Goal: Information Seeking & Learning: Learn about a topic

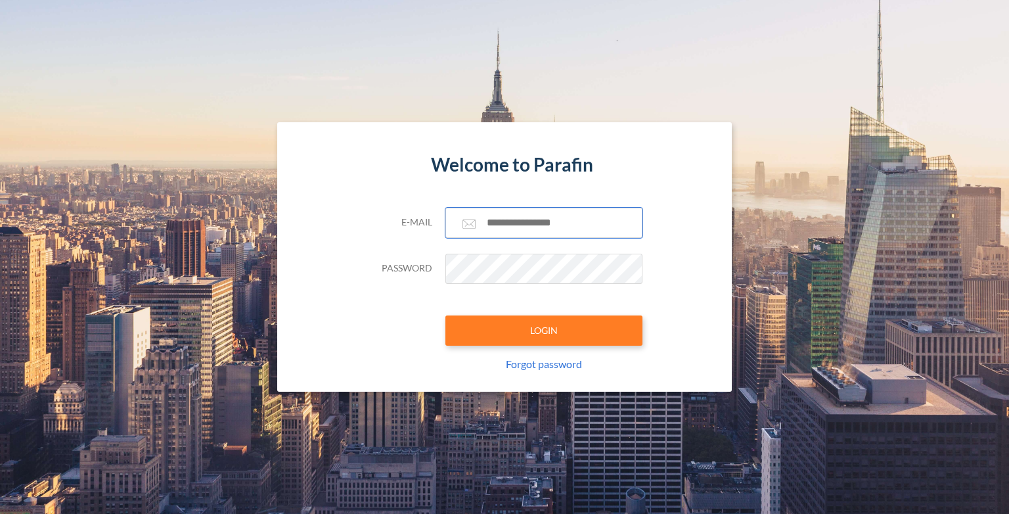
click at [539, 216] on input "text" at bounding box center [543, 223] width 197 height 30
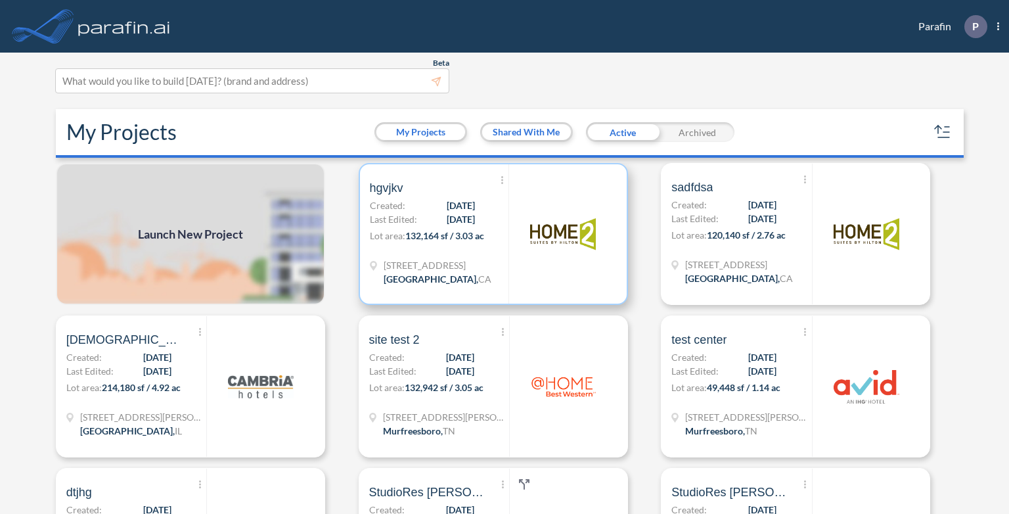
click at [462, 247] on p "Lot area: 132,164 sf / 3.03 ac" at bounding box center [439, 238] width 139 height 19
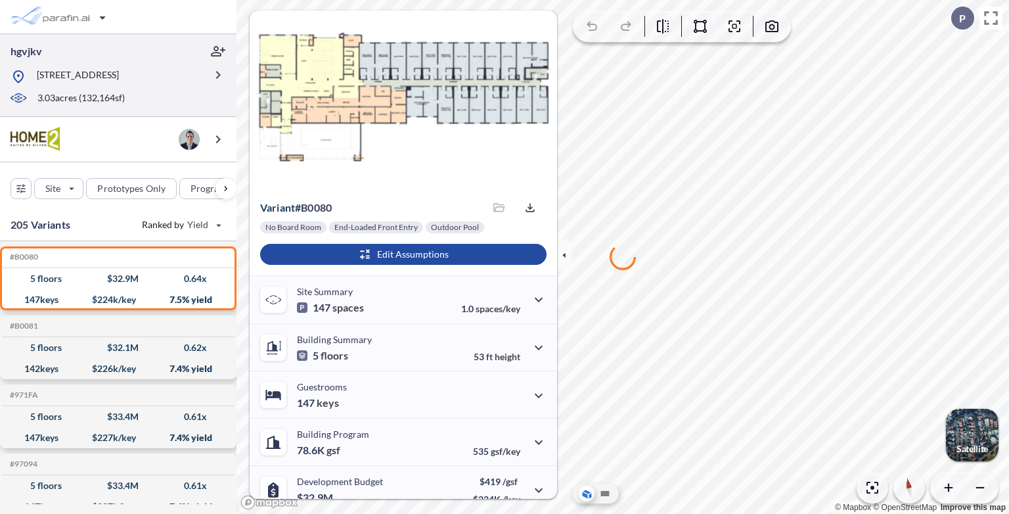
click at [119, 85] on p "[STREET_ADDRESS]" at bounding box center [78, 76] width 82 height 16
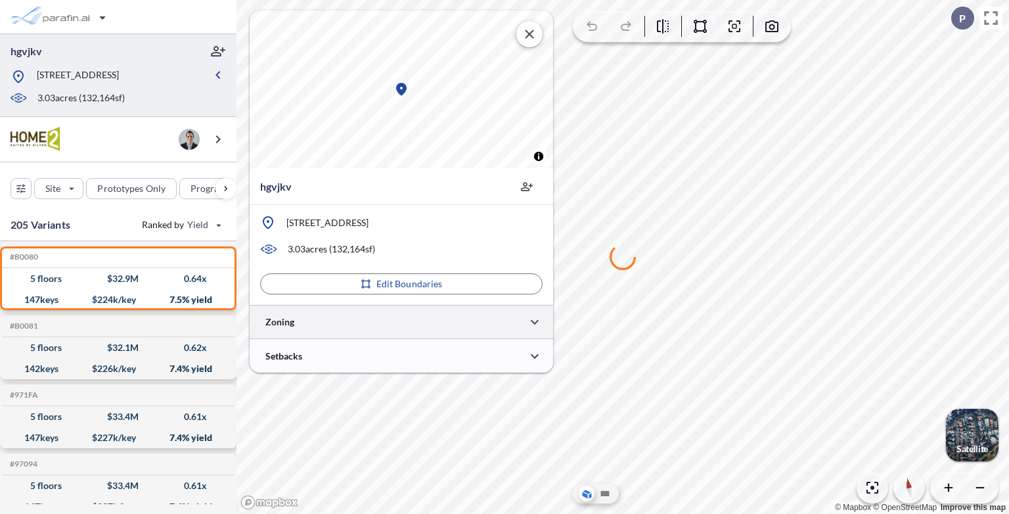
type input "*****"
click at [389, 314] on div at bounding box center [401, 322] width 303 height 34
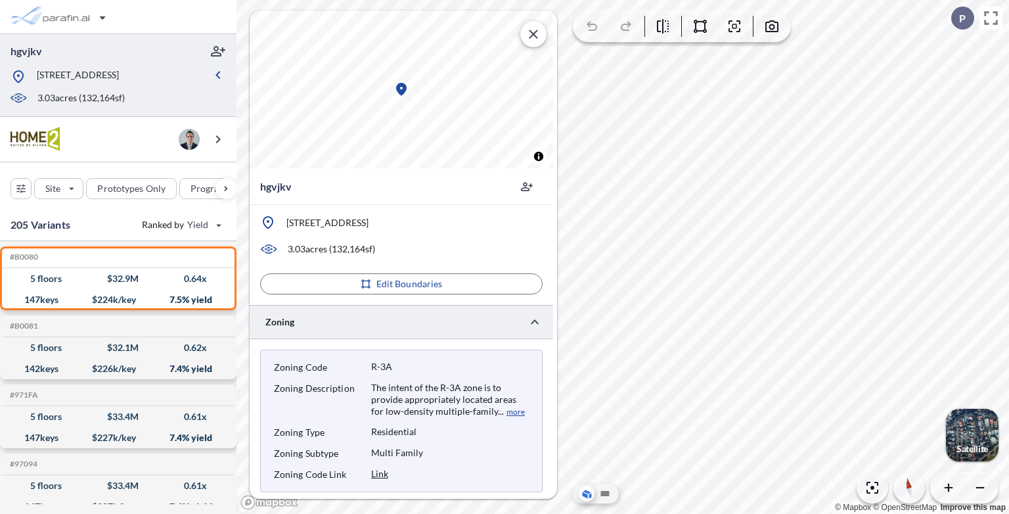
scroll to position [294, 0]
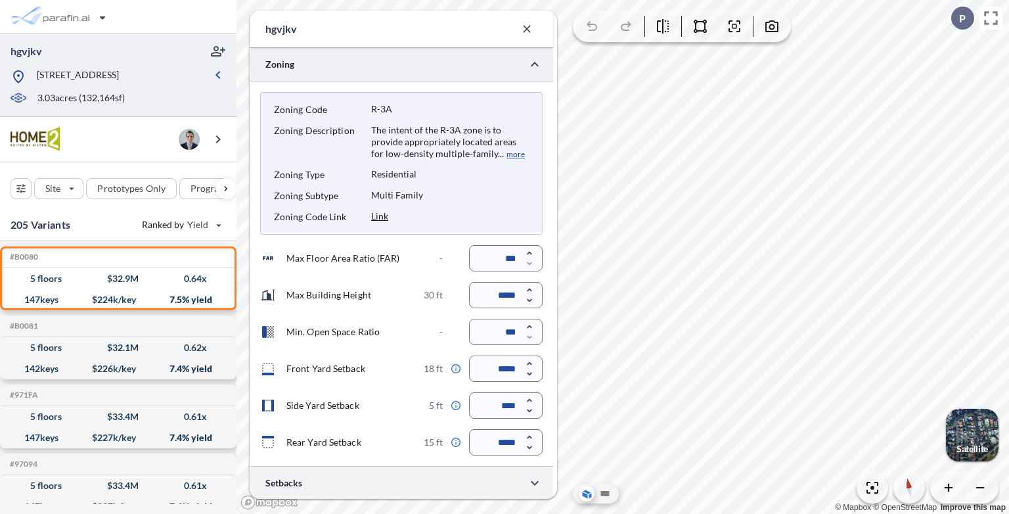
click at [378, 485] on div at bounding box center [401, 483] width 303 height 34
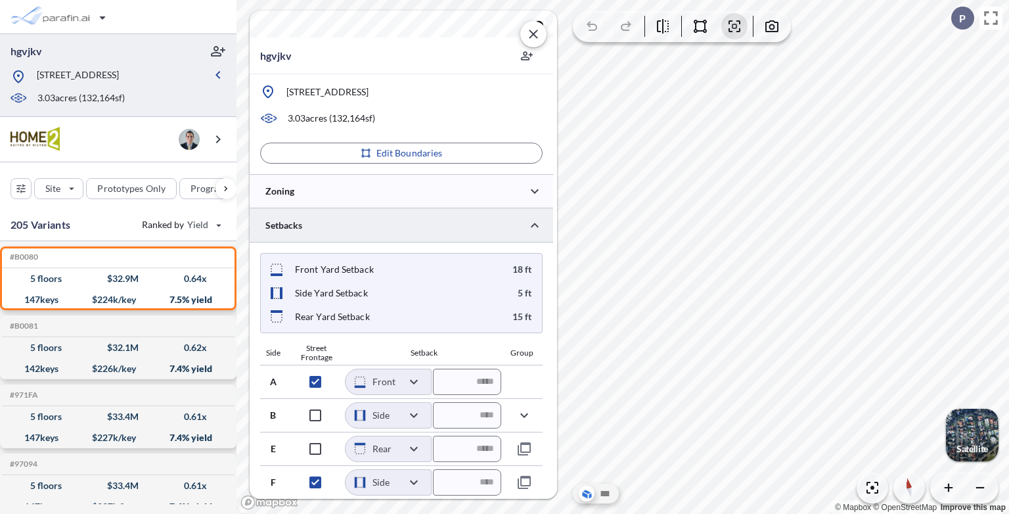
scroll to position [129, 0]
click at [81, 285] on div "5 floors $ 32.9 M 0.64 x" at bounding box center [118, 278] width 222 height 21
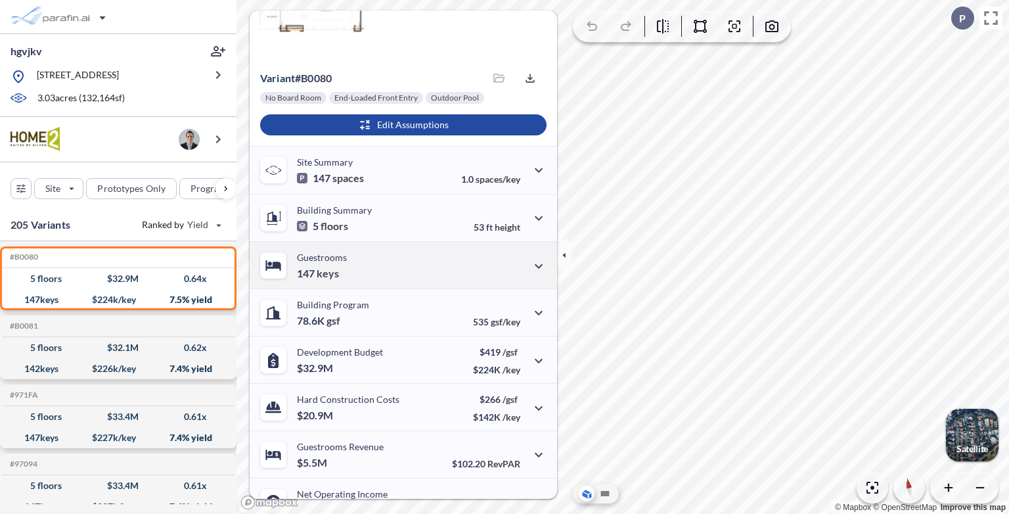
scroll to position [0, 0]
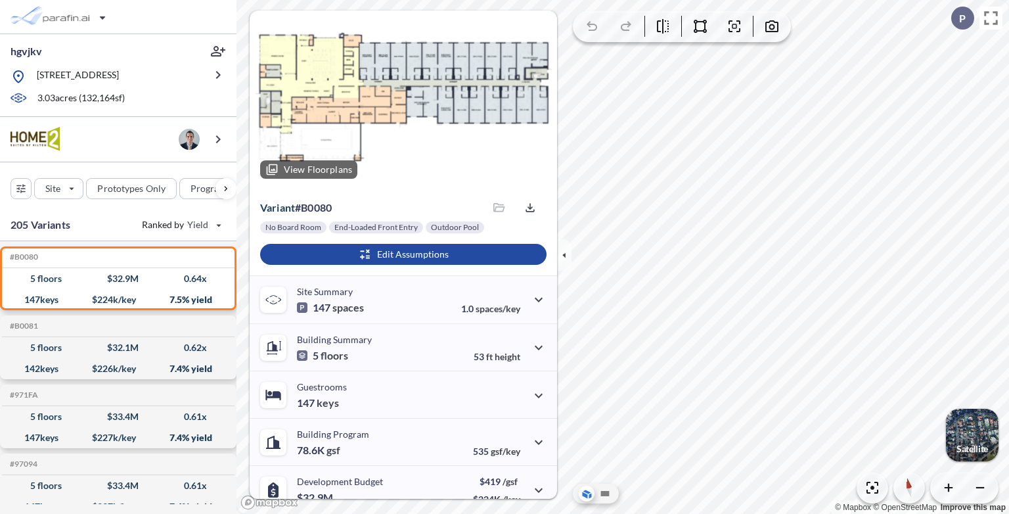
click at [366, 99] on div at bounding box center [403, 100] width 307 height 179
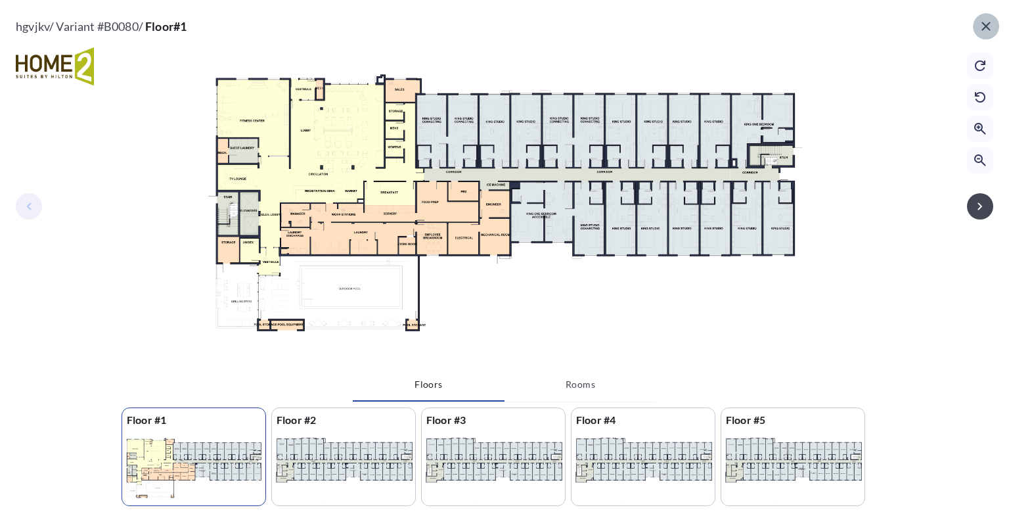
click at [980, 28] on icon "button" at bounding box center [986, 26] width 16 height 16
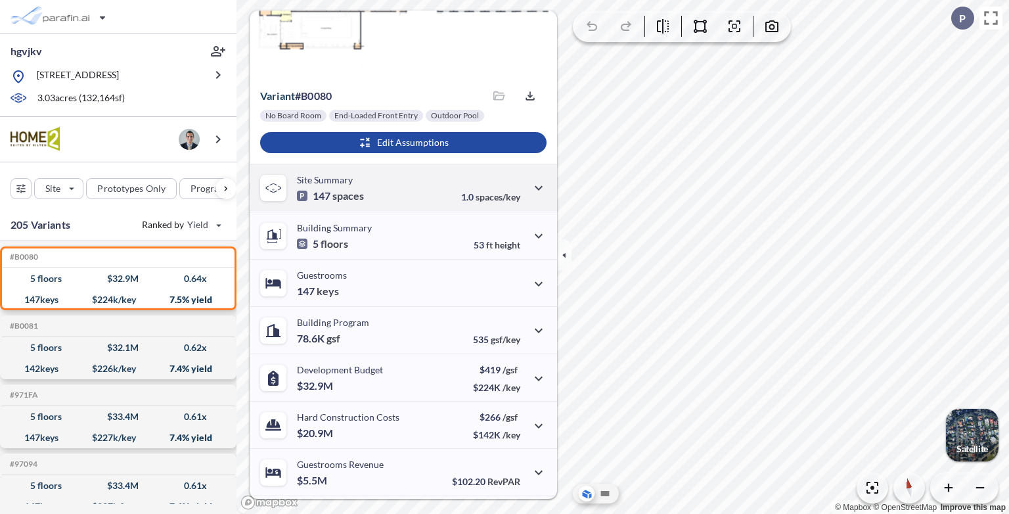
scroll to position [112, 0]
click at [418, 198] on div "Site Summary 147 spaces 1.0 spaces/key" at bounding box center [403, 186] width 307 height 47
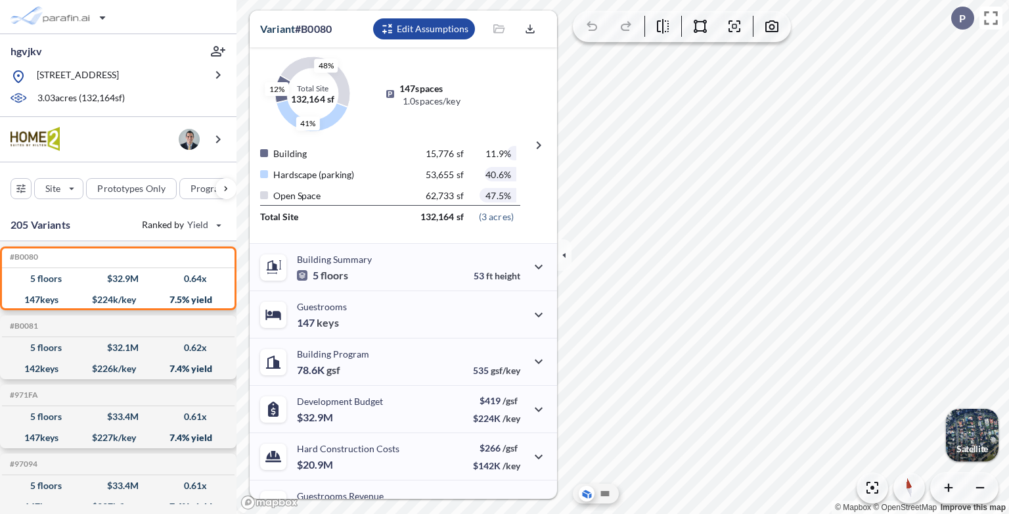
scroll to position [279, 0]
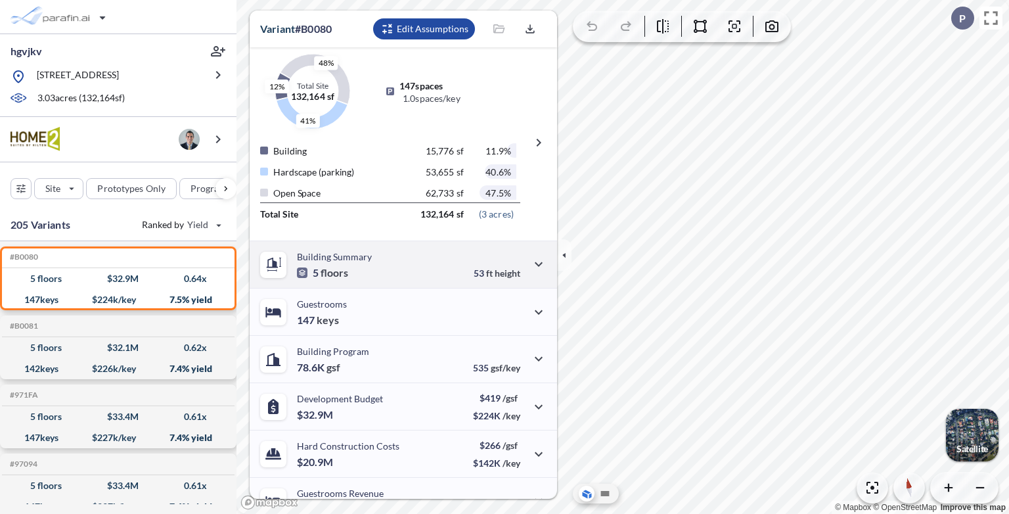
click at [384, 251] on div "Building Summary 5 floors 53 ft height" at bounding box center [403, 263] width 307 height 47
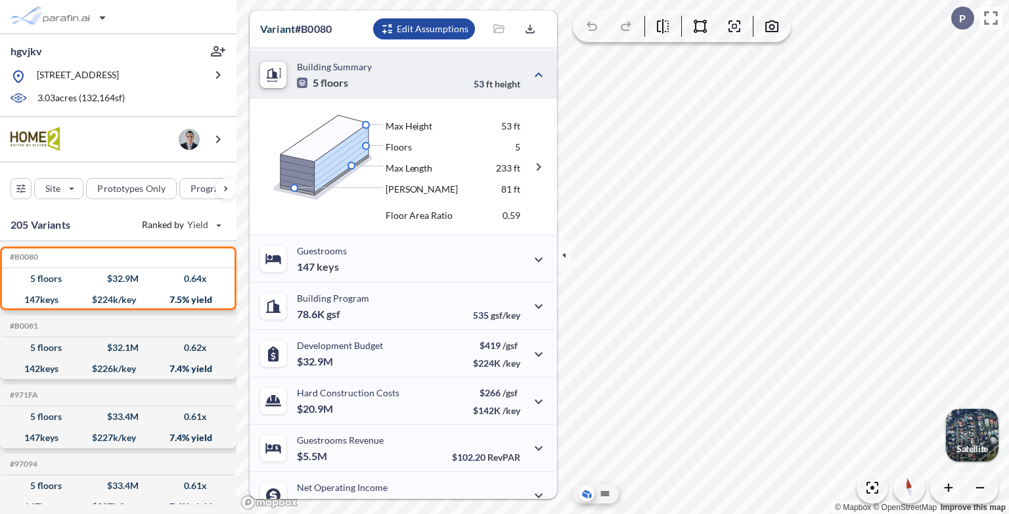
scroll to position [265, 0]
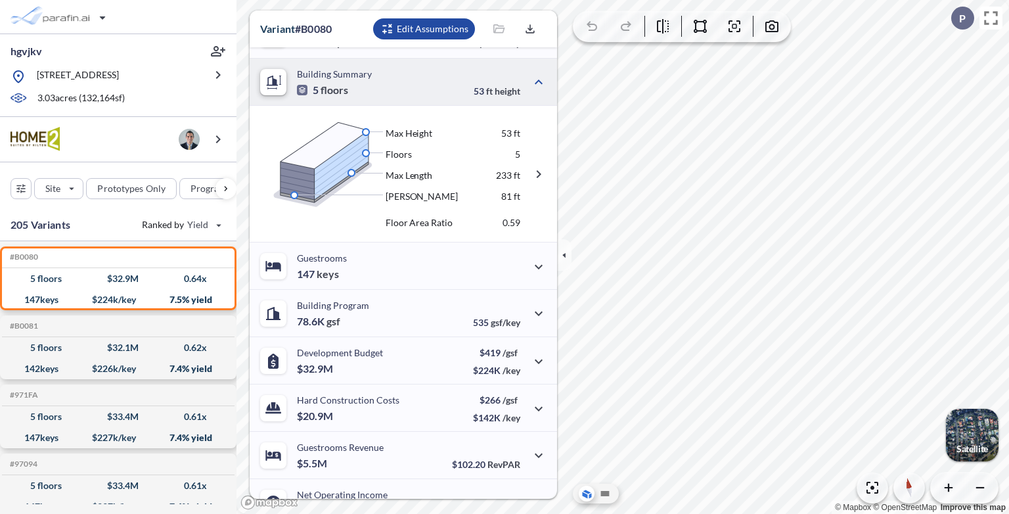
click at [384, 251] on div "Guestrooms 147 keys" at bounding box center [403, 265] width 307 height 47
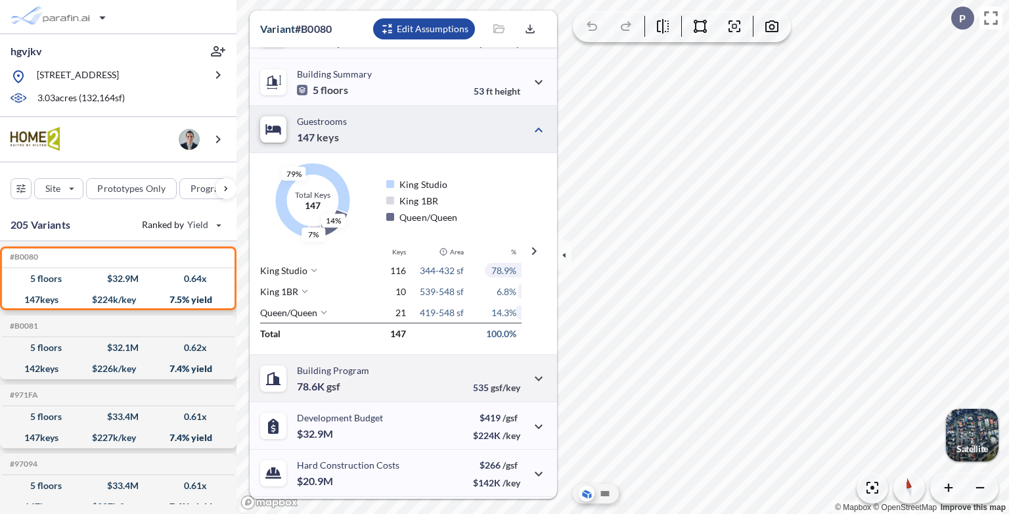
click at [373, 382] on div "Building Program 78.6K gsf 535 gsf/key" at bounding box center [403, 377] width 307 height 47
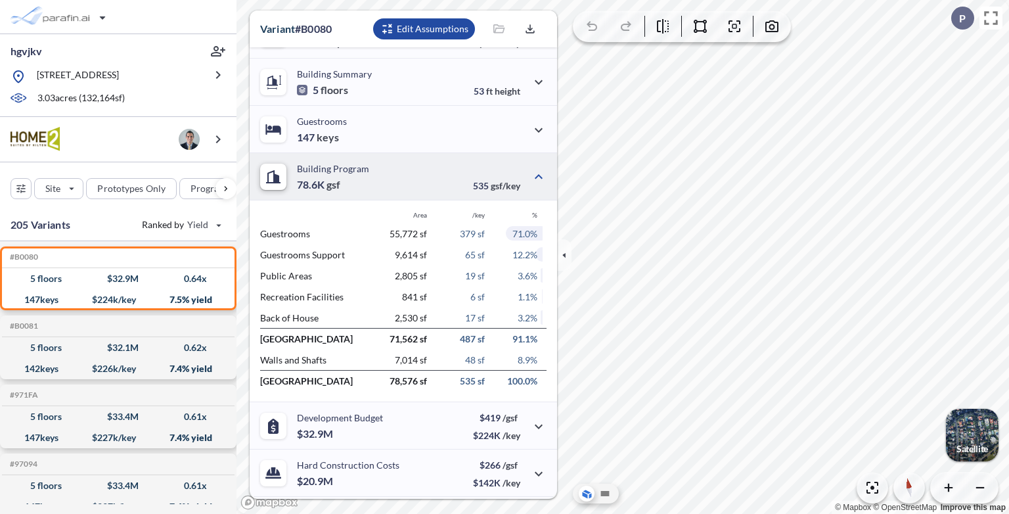
scroll to position [300, 0]
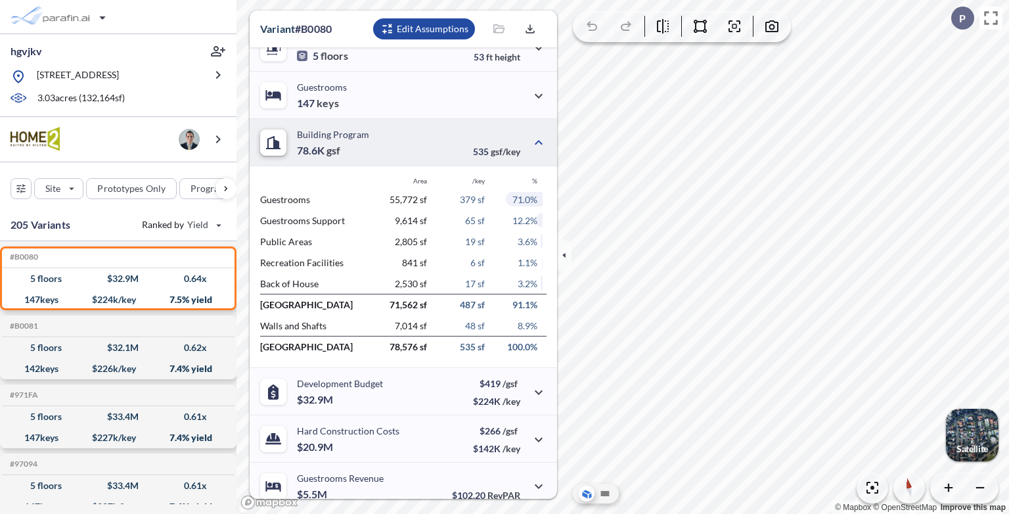
click at [373, 382] on p "Development Budget" at bounding box center [340, 383] width 86 height 11
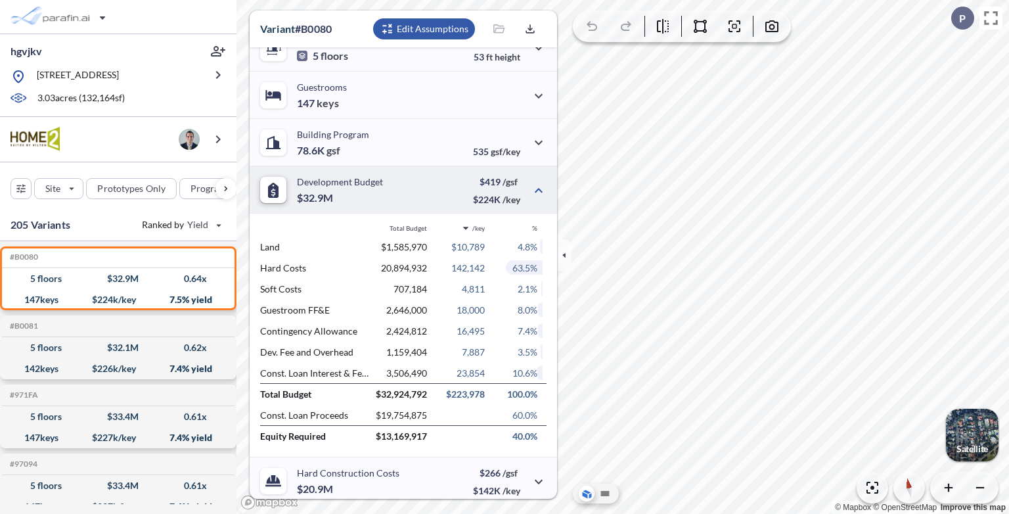
click at [445, 31] on div "button" at bounding box center [424, 28] width 102 height 21
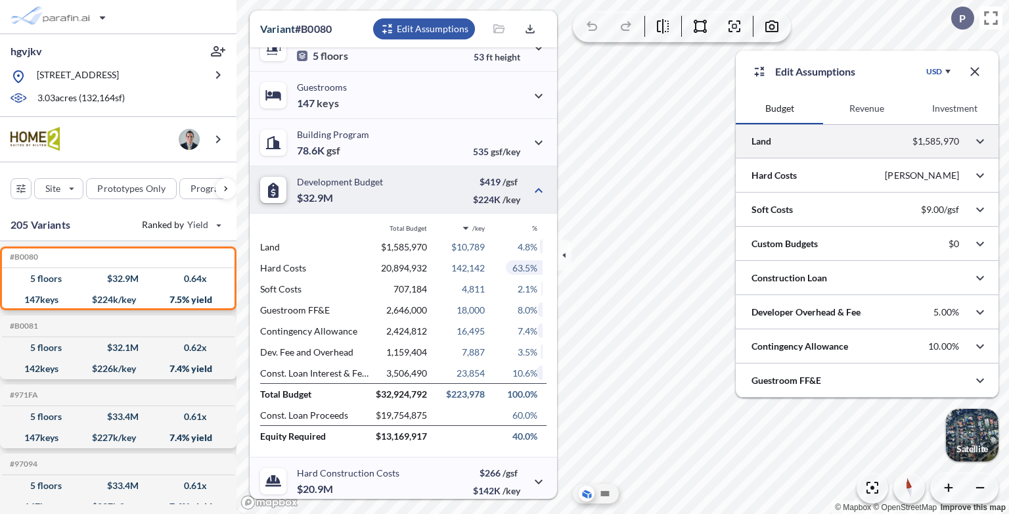
click at [841, 135] on div at bounding box center [867, 141] width 263 height 34
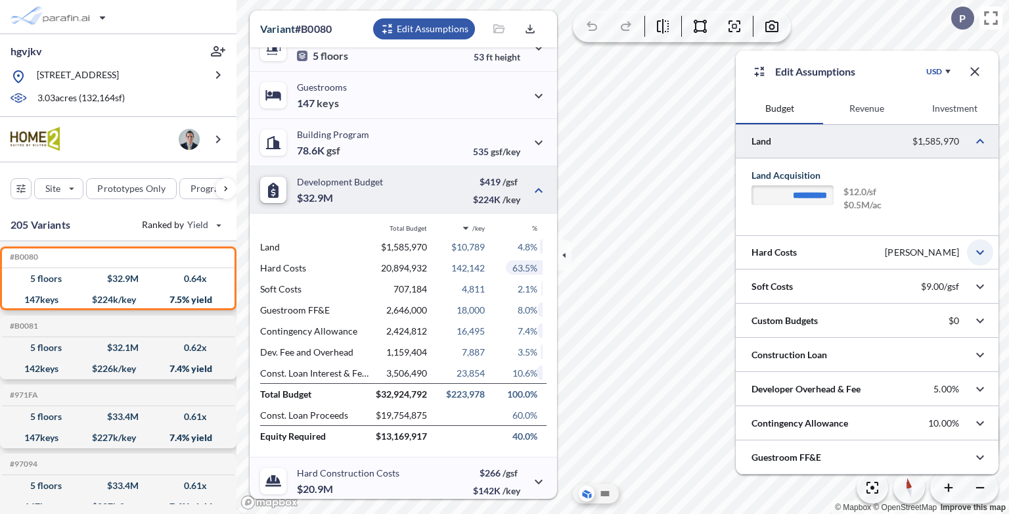
click at [970, 248] on button "button" at bounding box center [980, 252] width 26 height 26
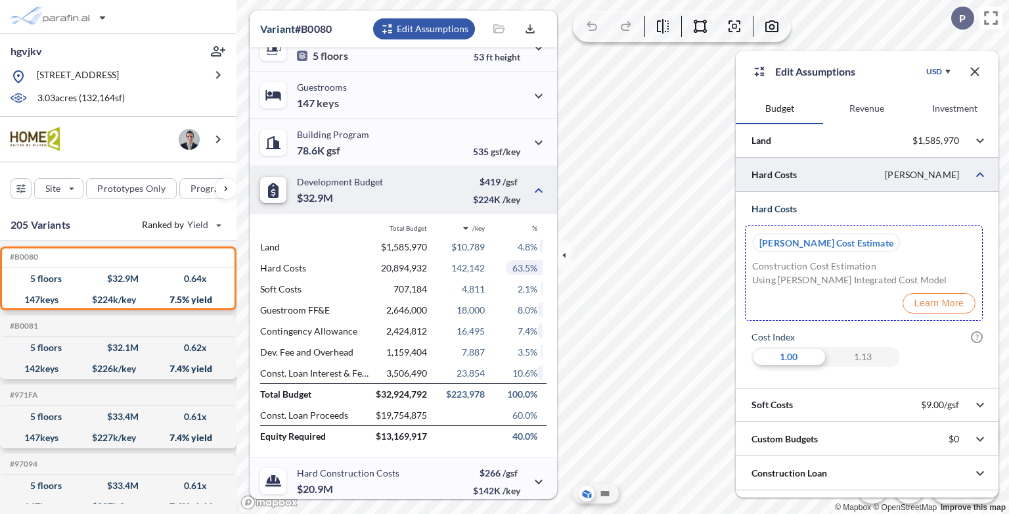
click at [857, 244] on p "Raap Cost Estimate" at bounding box center [826, 243] width 134 height 20
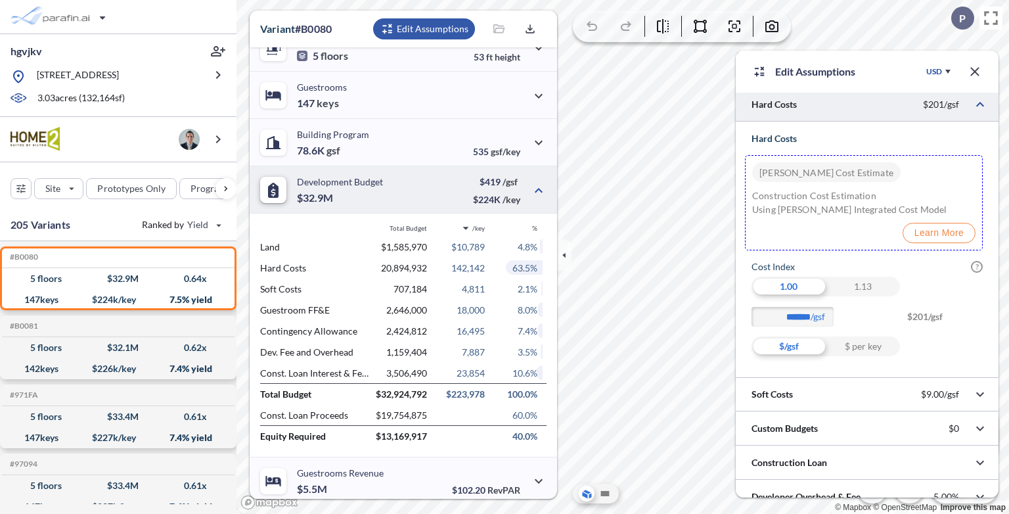
scroll to position [148, 0]
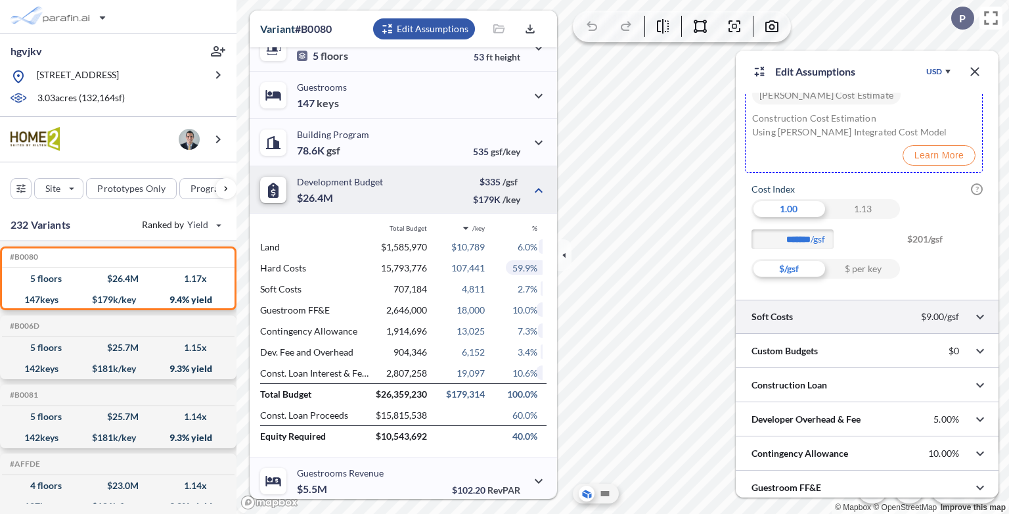
click at [939, 329] on div at bounding box center [867, 317] width 263 height 34
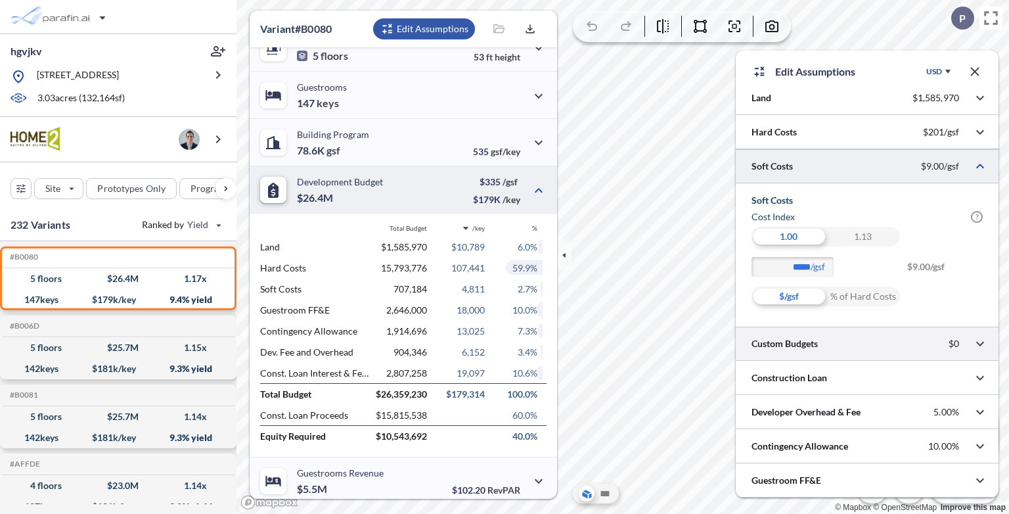
scroll to position [42, 0]
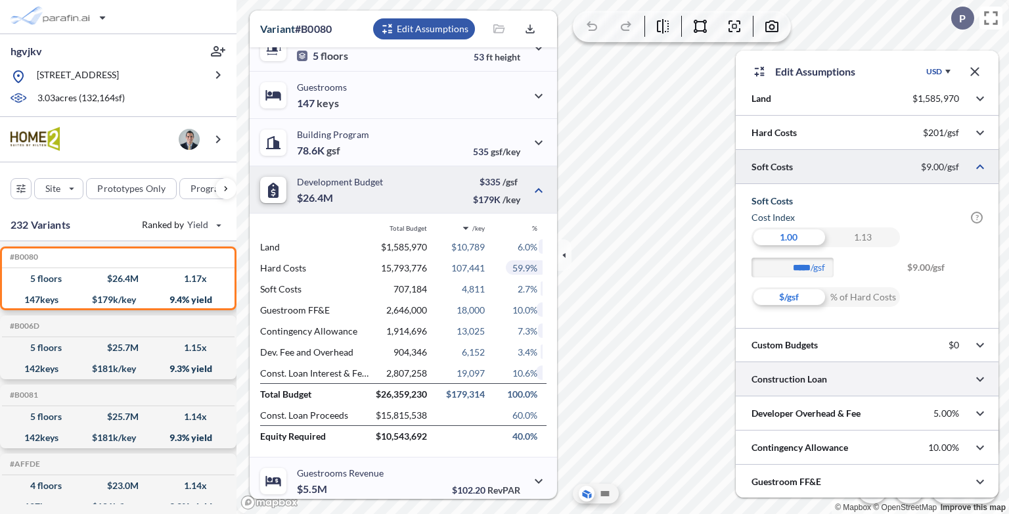
click at [922, 376] on div at bounding box center [867, 379] width 263 height 34
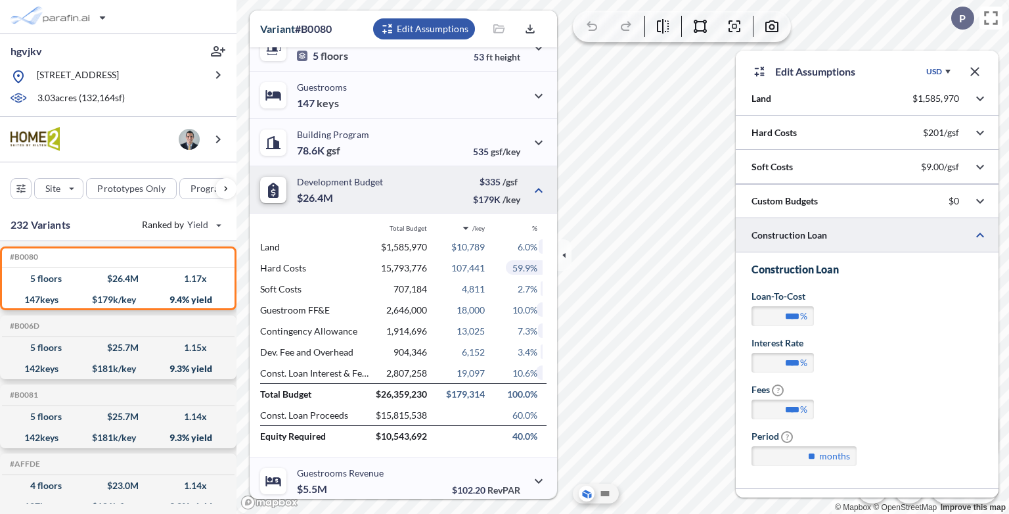
scroll to position [118, 0]
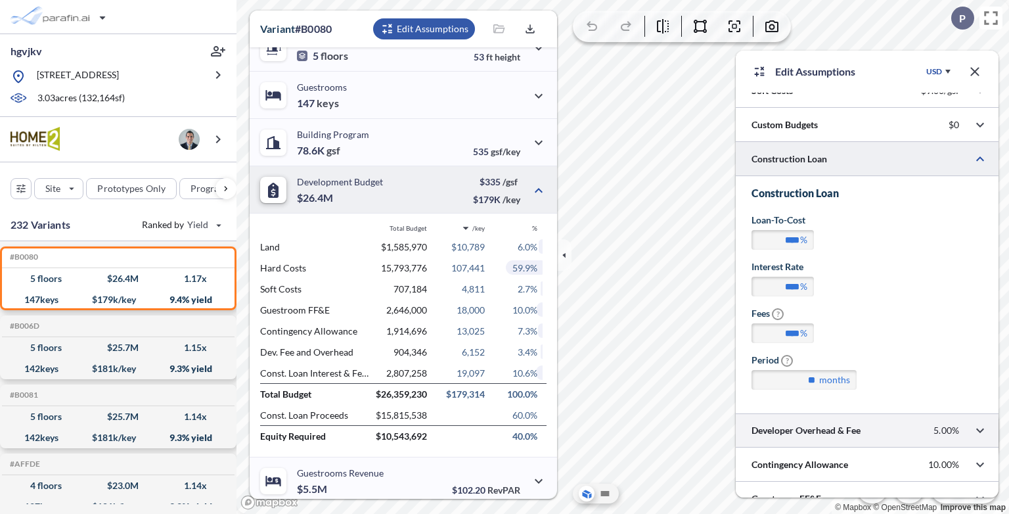
click at [896, 428] on div at bounding box center [867, 430] width 263 height 34
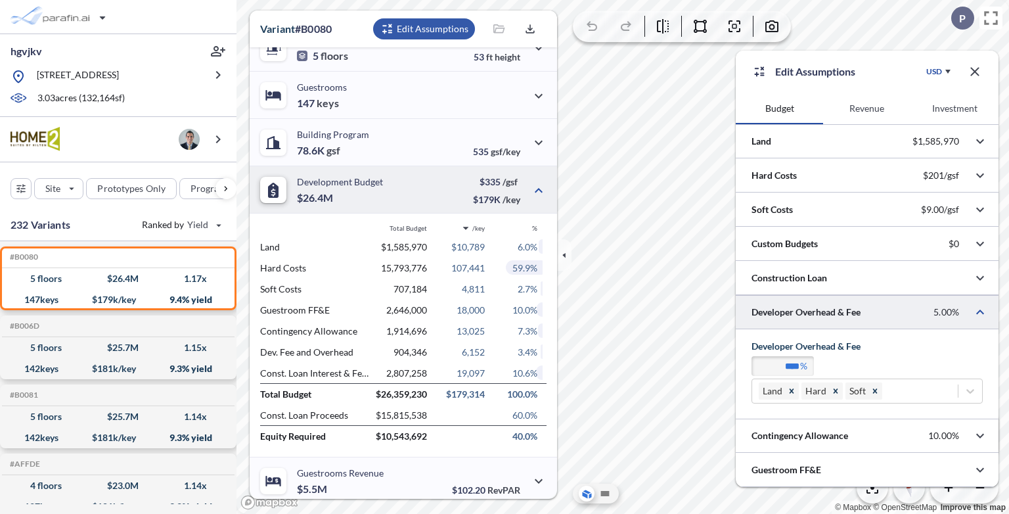
scroll to position [0, 0]
click at [896, 428] on div at bounding box center [867, 436] width 263 height 34
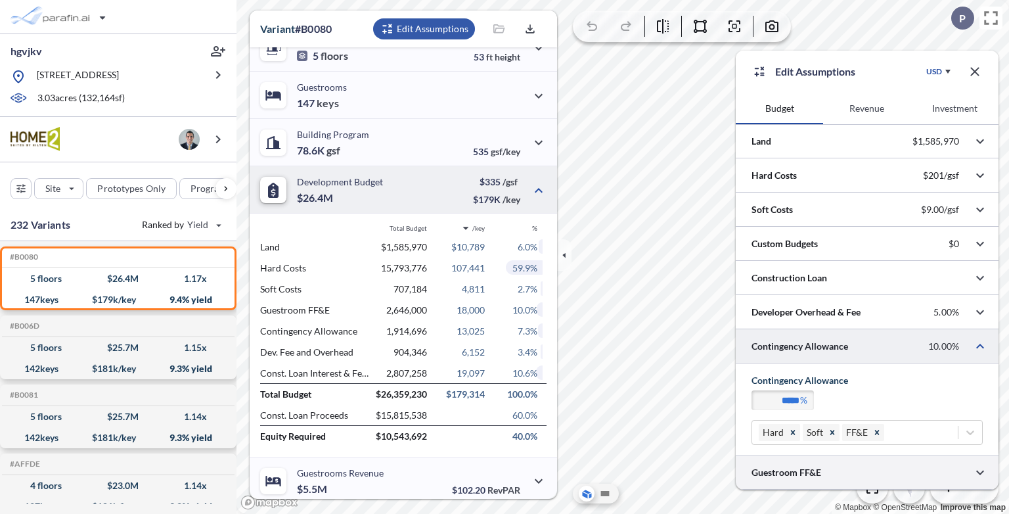
click at [878, 469] on div at bounding box center [867, 472] width 263 height 34
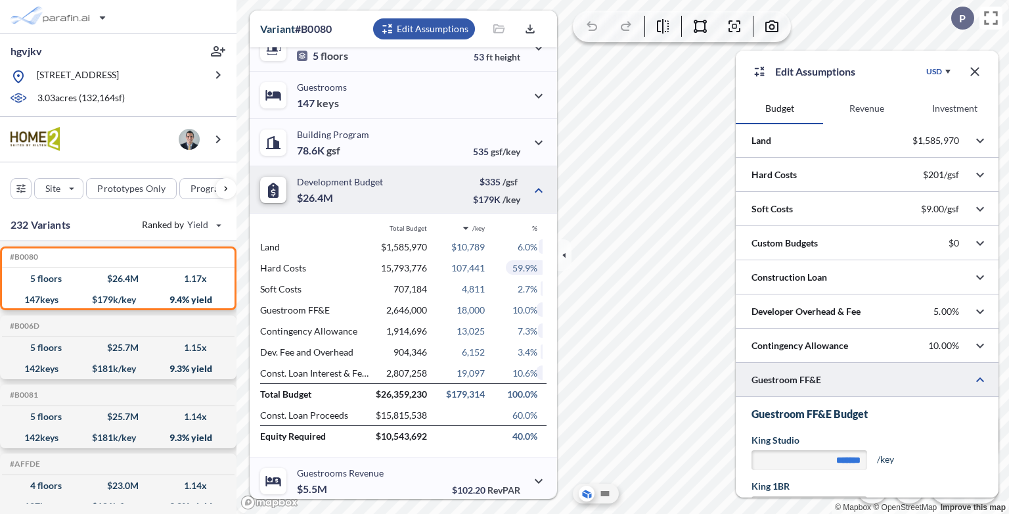
click at [852, 93] on button "Revenue" at bounding box center [866, 109] width 87 height 32
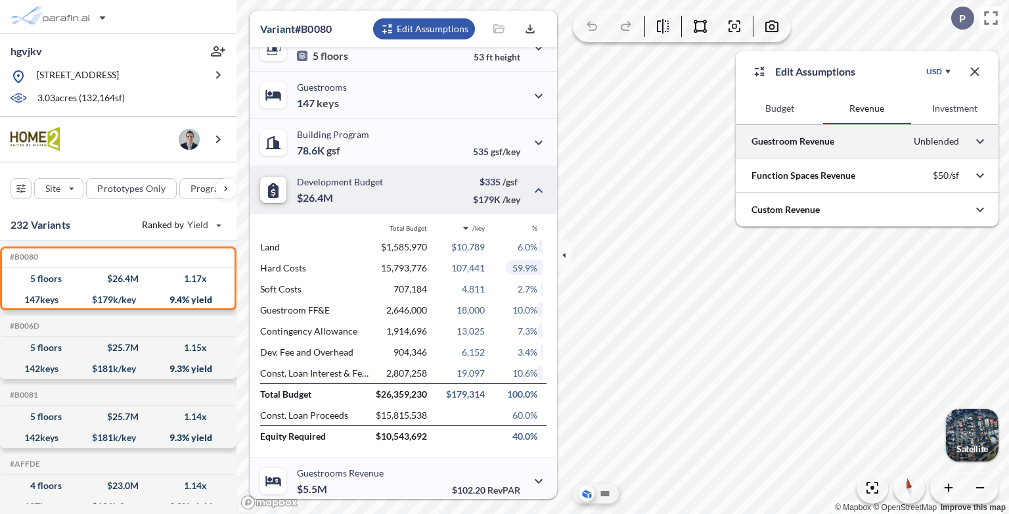
click at [818, 141] on div at bounding box center [867, 141] width 263 height 34
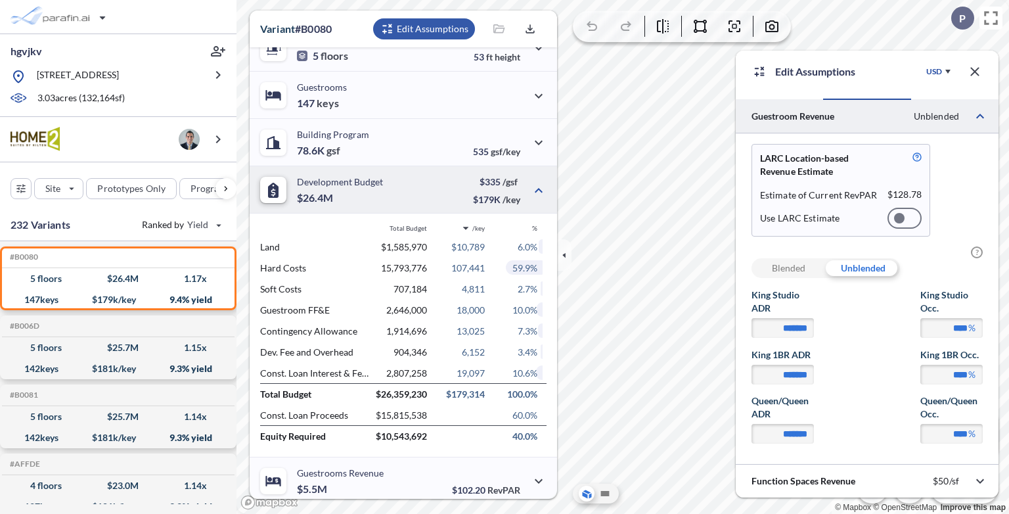
scroll to position [399, 0]
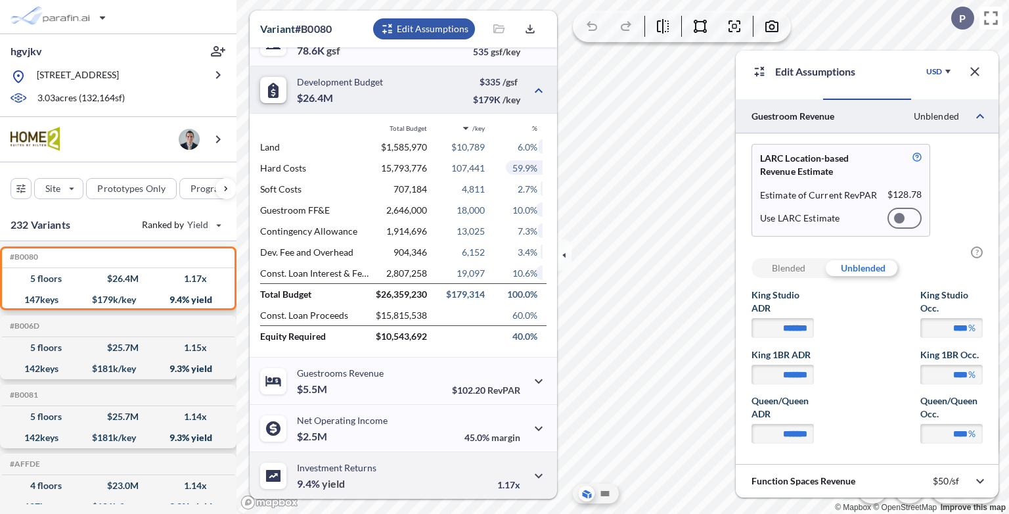
click at [439, 480] on div "Investment Returns 9.4% yield 1.17x" at bounding box center [403, 474] width 307 height 47
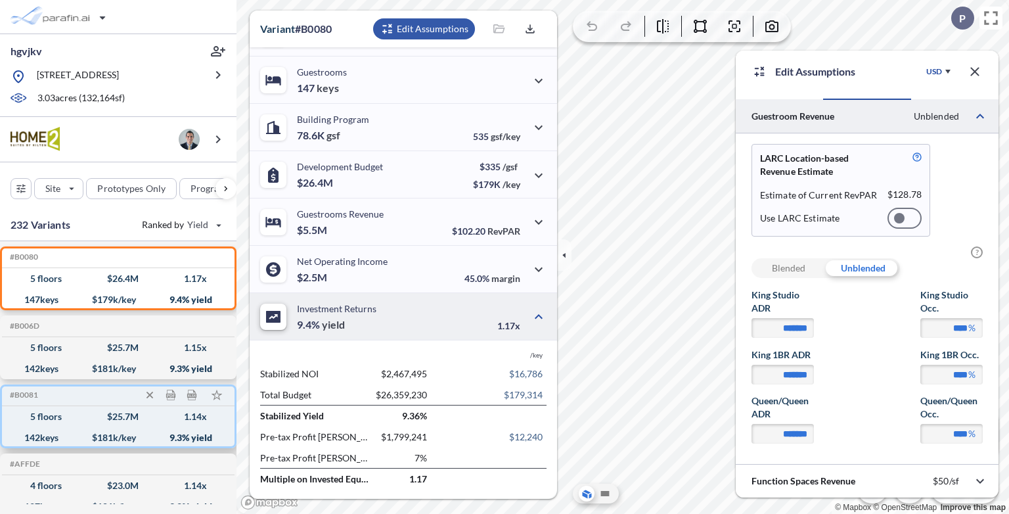
scroll to position [315, 0]
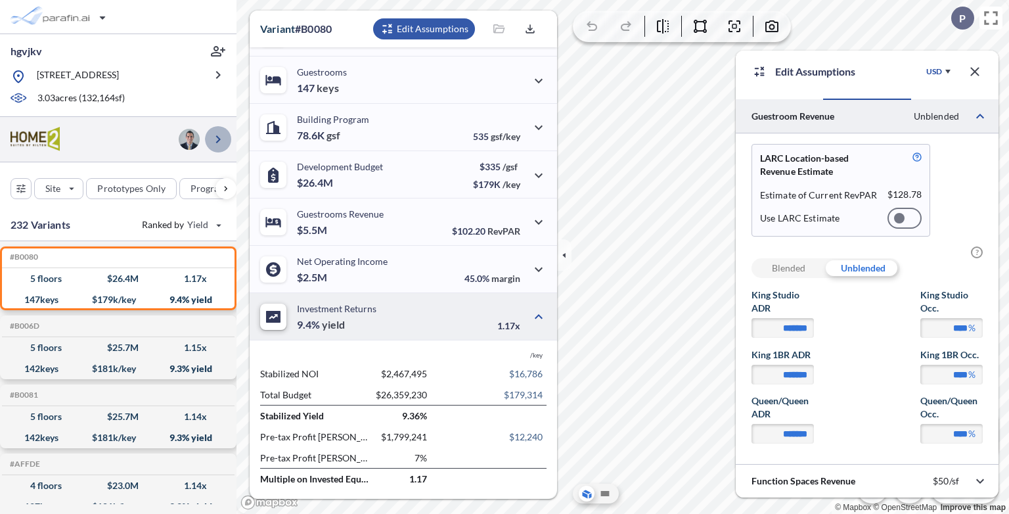
click at [216, 152] on button "button" at bounding box center [218, 139] width 26 height 26
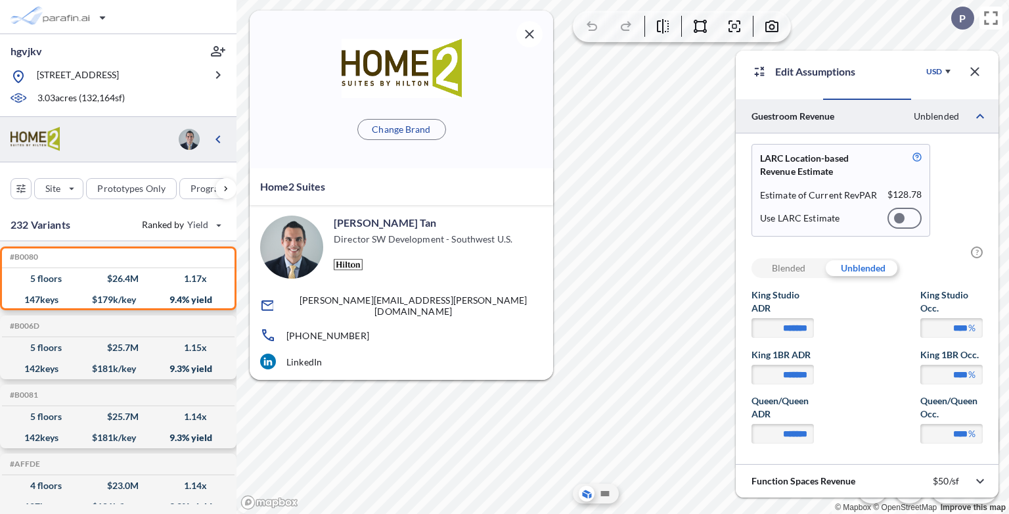
click at [417, 141] on div "Change Brand" at bounding box center [401, 90] width 303 height 158
click at [415, 131] on p "Change Brand" at bounding box center [401, 129] width 58 height 13
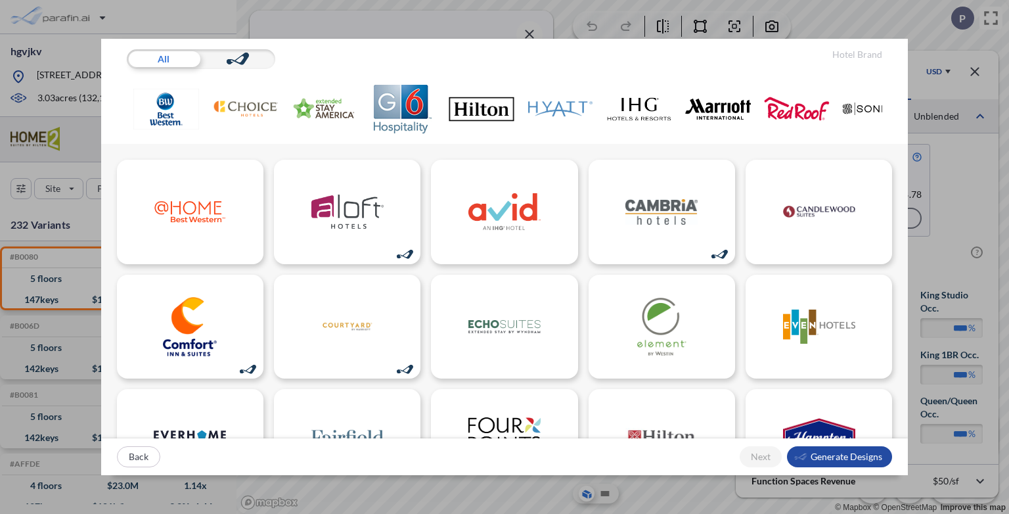
click at [240, 112] on img at bounding box center [245, 109] width 66 height 49
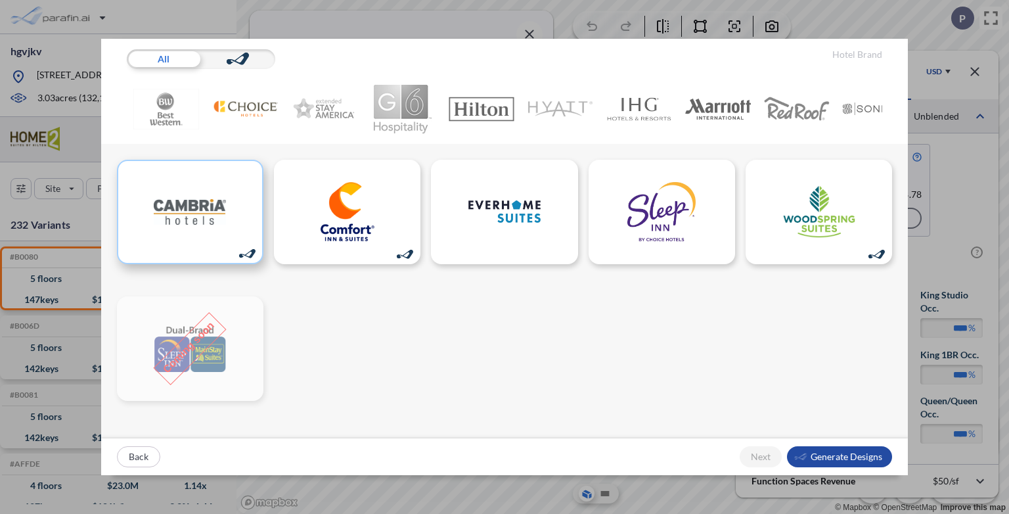
click at [197, 249] on div at bounding box center [190, 212] width 146 height 104
click at [822, 460] on div "button" at bounding box center [839, 456] width 105 height 21
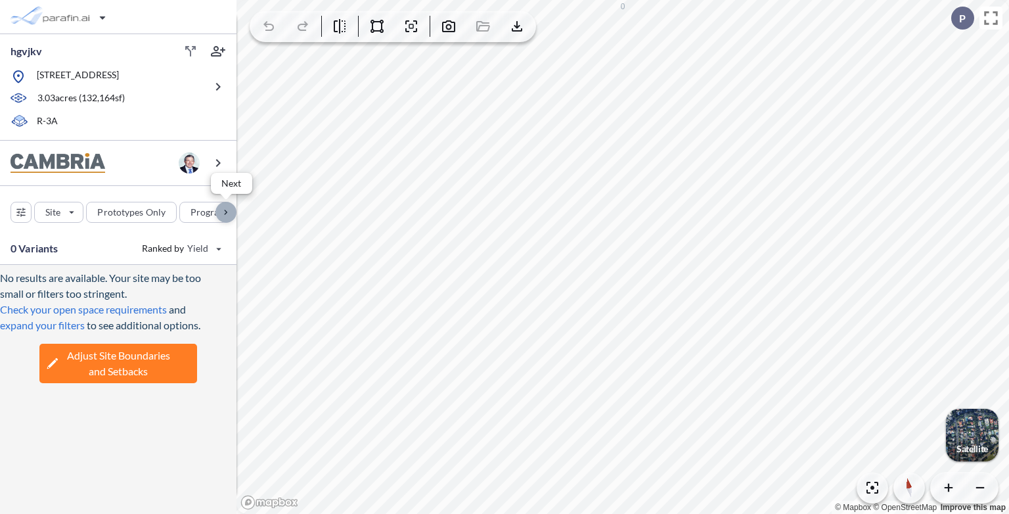
click at [225, 216] on div "button" at bounding box center [225, 212] width 21 height 21
click at [73, 210] on div "button" at bounding box center [62, 212] width 50 height 20
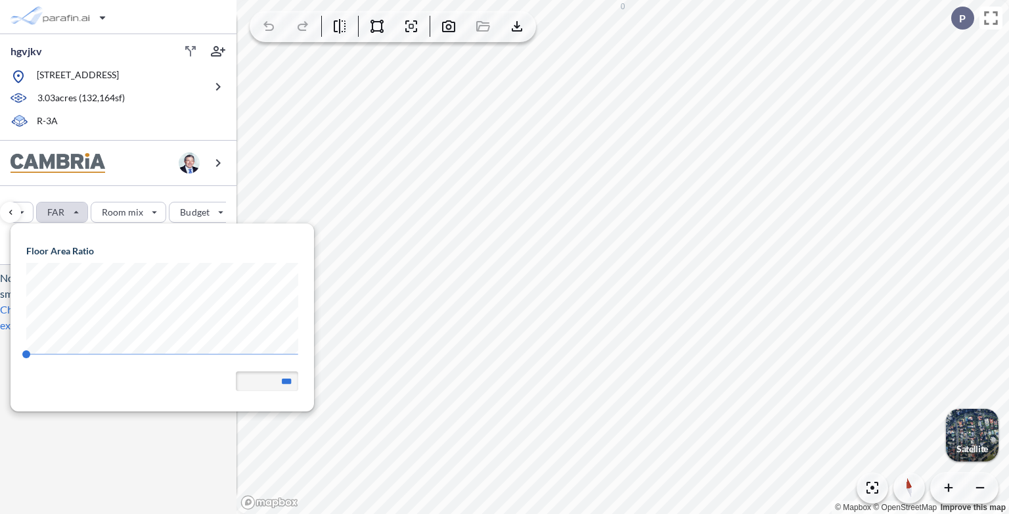
scroll to position [187, 303]
click at [238, 348] on div "Floor Area Ratio 0.5 ***" at bounding box center [162, 317] width 272 height 146
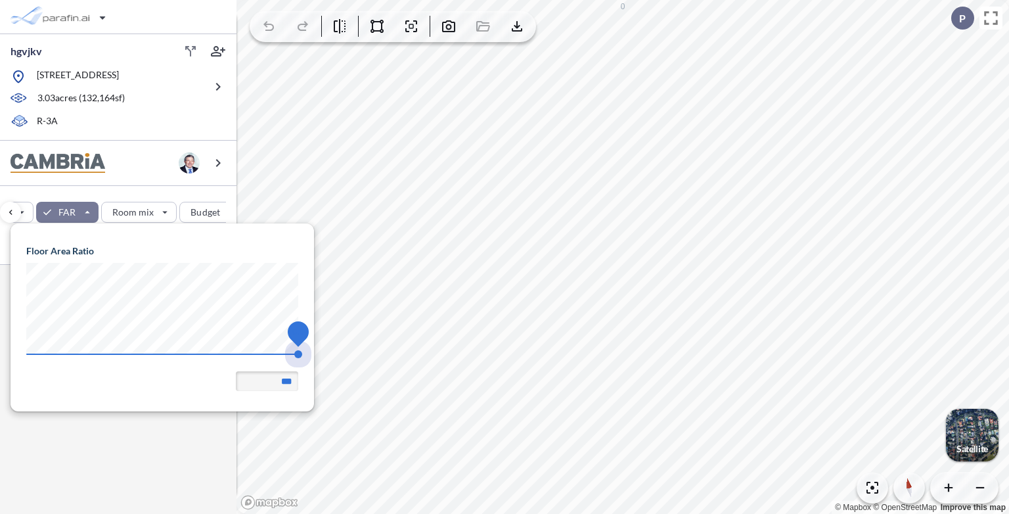
type input "***"
click at [294, 356] on span "0.6" at bounding box center [162, 358] width 272 height 10
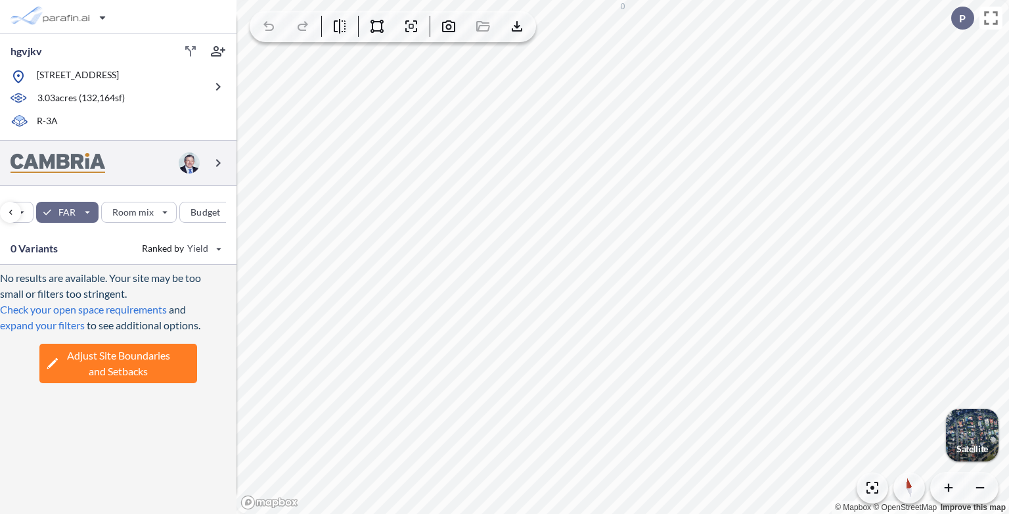
click at [117, 168] on div at bounding box center [118, 163] width 236 height 45
click at [76, 217] on div "button" at bounding box center [67, 212] width 62 height 21
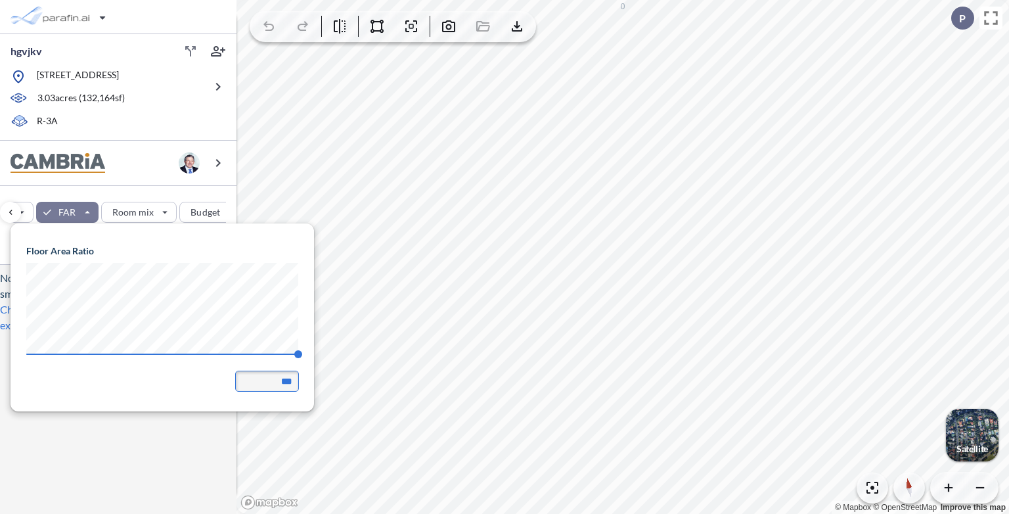
click at [288, 383] on input "***" at bounding box center [267, 381] width 62 height 20
type input "***"
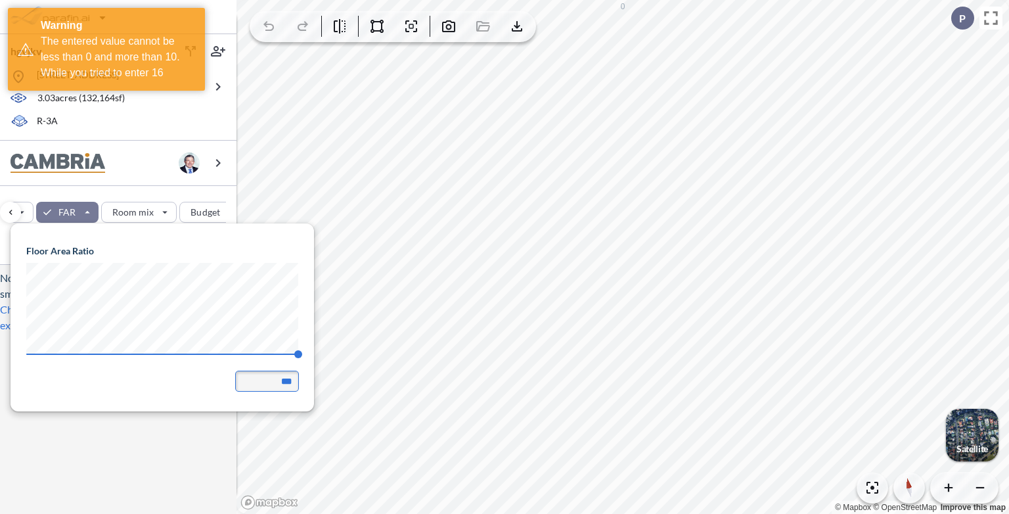
click at [292, 378] on input "***" at bounding box center [267, 381] width 62 height 20
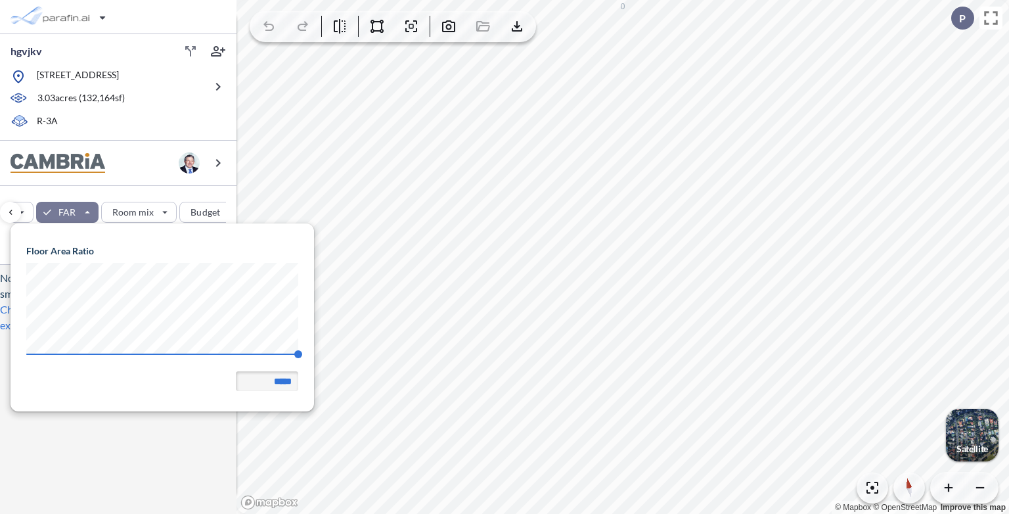
type input "****"
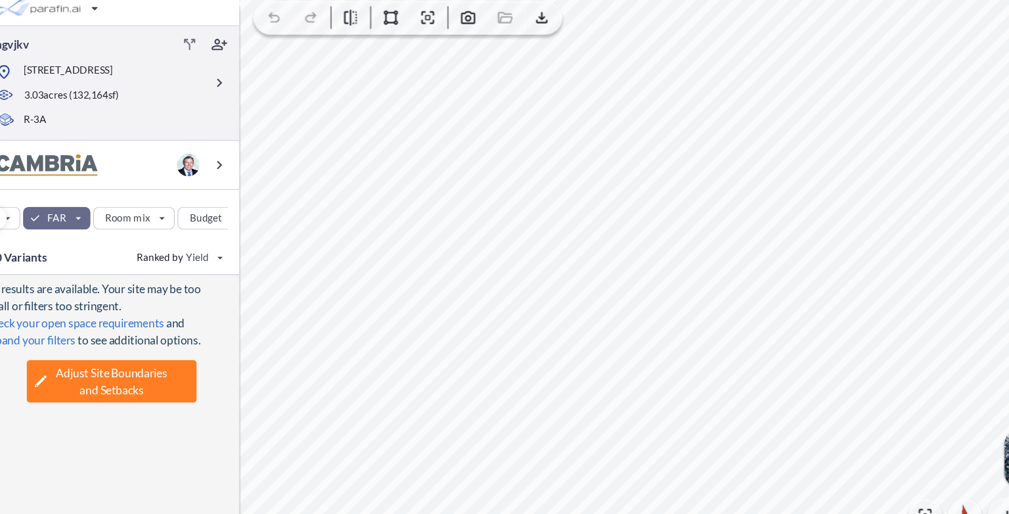
click at [200, 135] on div "hgvjkv 220 Carnelian St, Redondo Beach, CA 90277 3.03 acres ( 132,164 sf) R-3A" at bounding box center [118, 87] width 236 height 106
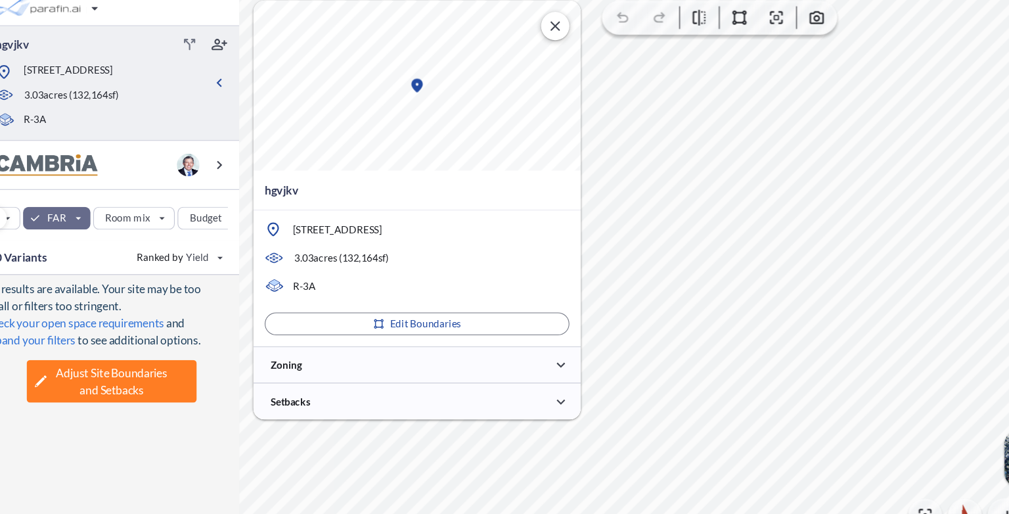
type input "*****"
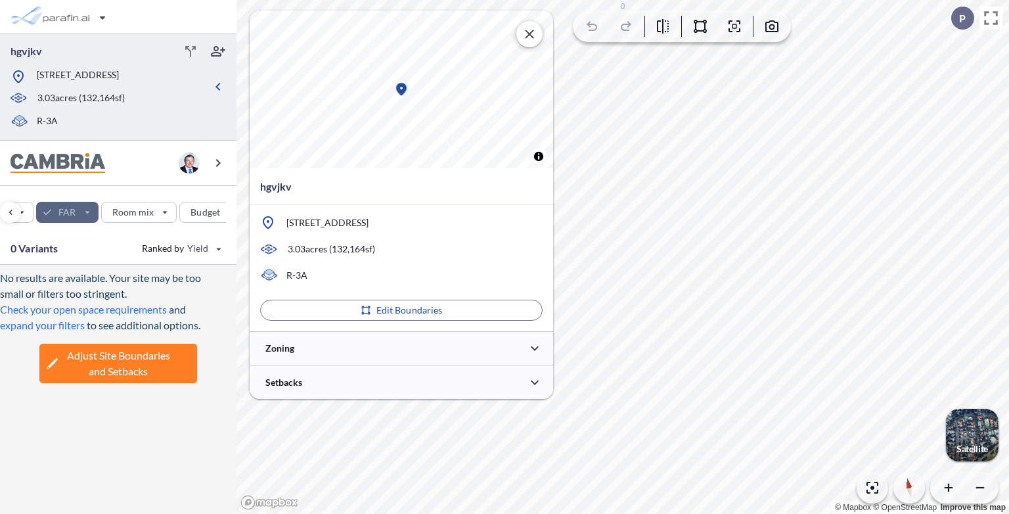
click at [64, 218] on div "button" at bounding box center [67, 212] width 62 height 21
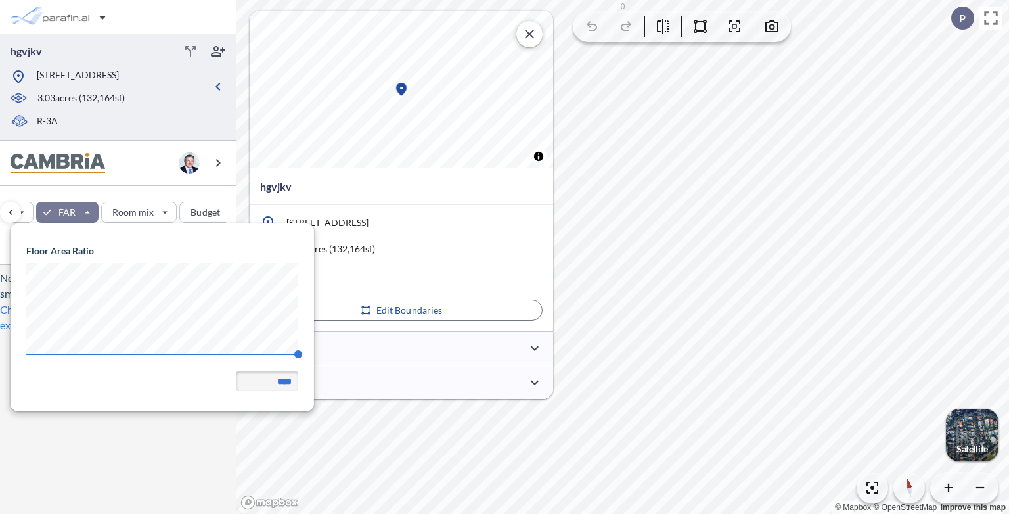
type input "***"
click at [261, 355] on span "8.7" at bounding box center [162, 358] width 272 height 10
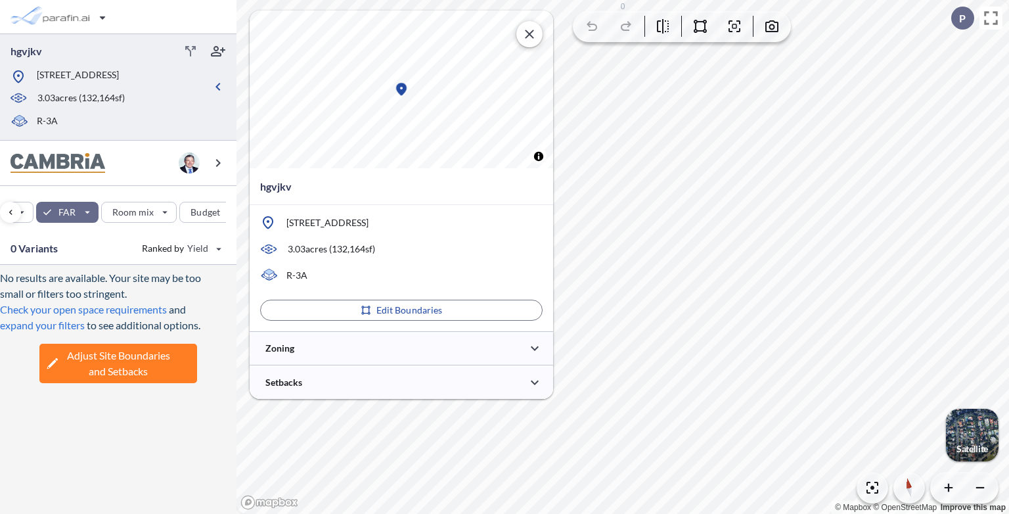
click at [215, 434] on div "No results are available. Your site may be too small or filters too stringent. …" at bounding box center [118, 389] width 236 height 248
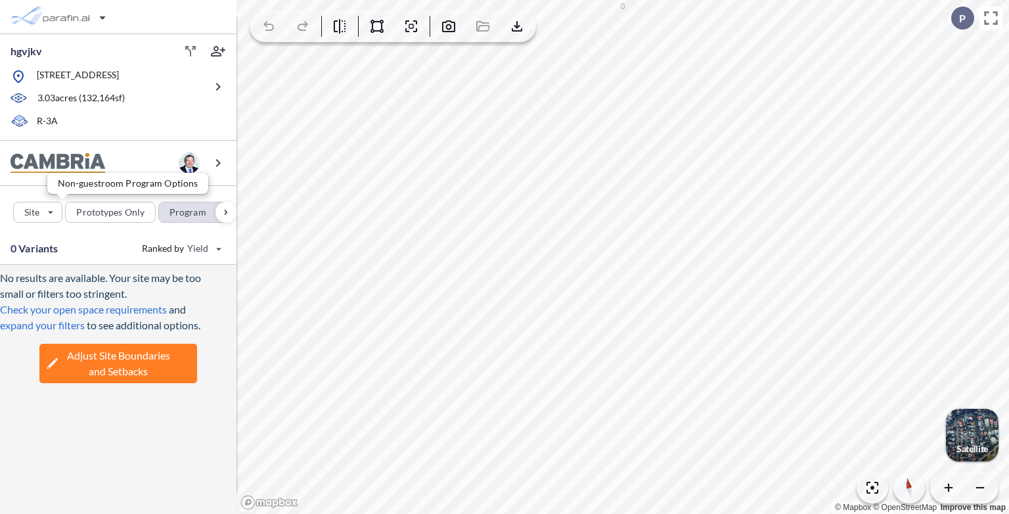
scroll to position [0, 0]
click at [79, 212] on div "button" at bounding box center [59, 212] width 48 height 20
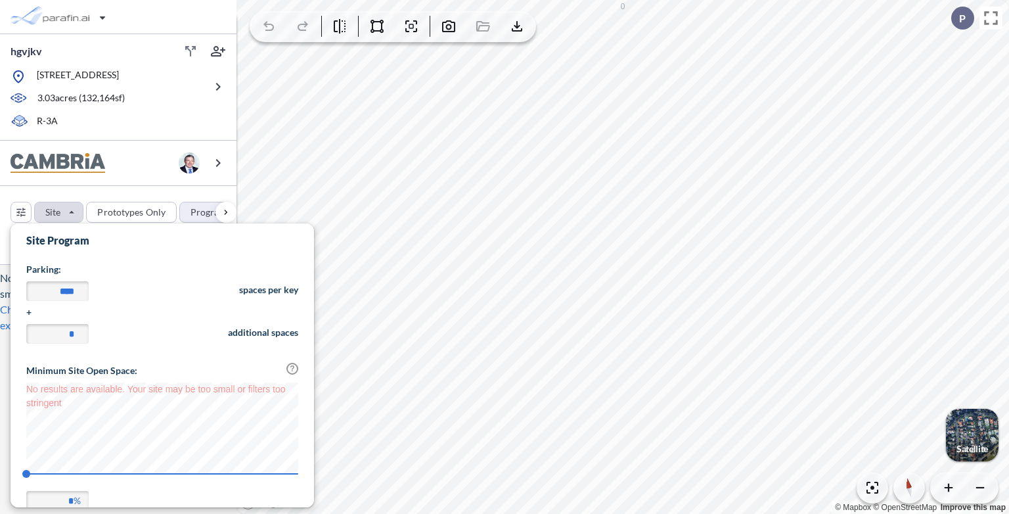
scroll to position [26, 0]
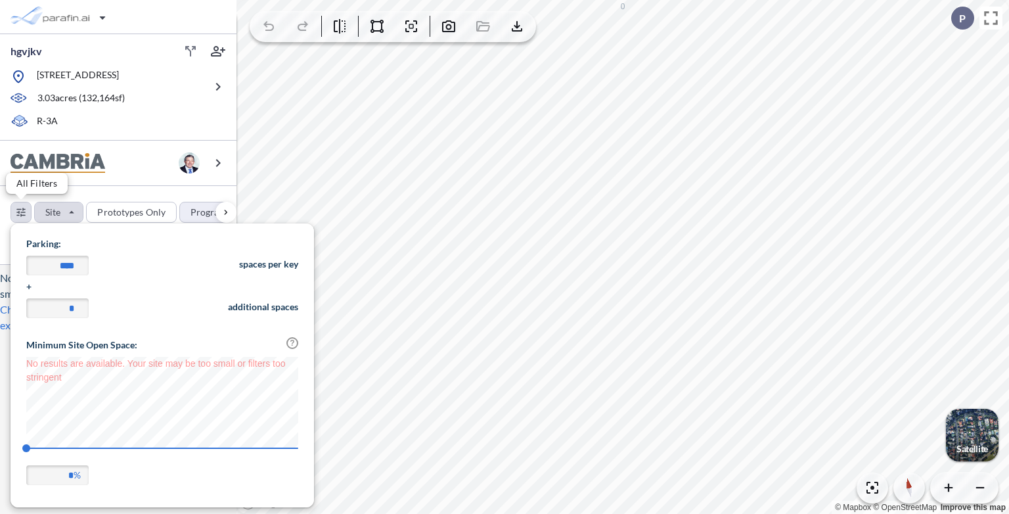
click at [21, 212] on div "button" at bounding box center [21, 212] width 20 height 20
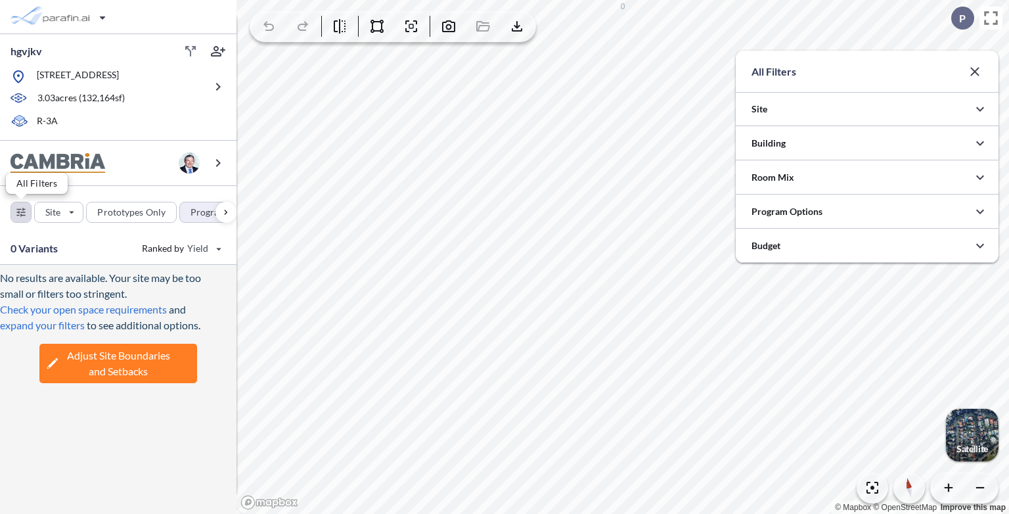
scroll to position [656876, 656613]
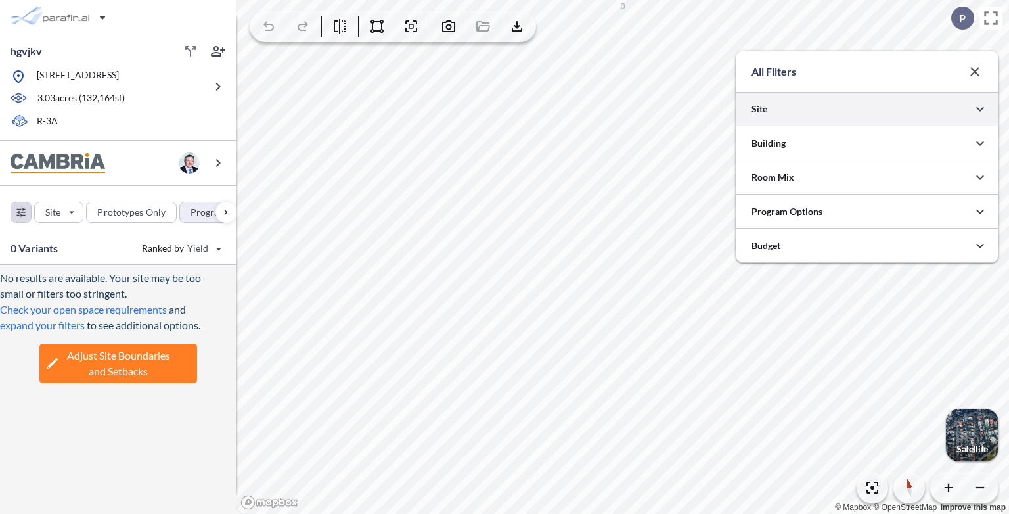
click at [883, 107] on div at bounding box center [867, 109] width 263 height 34
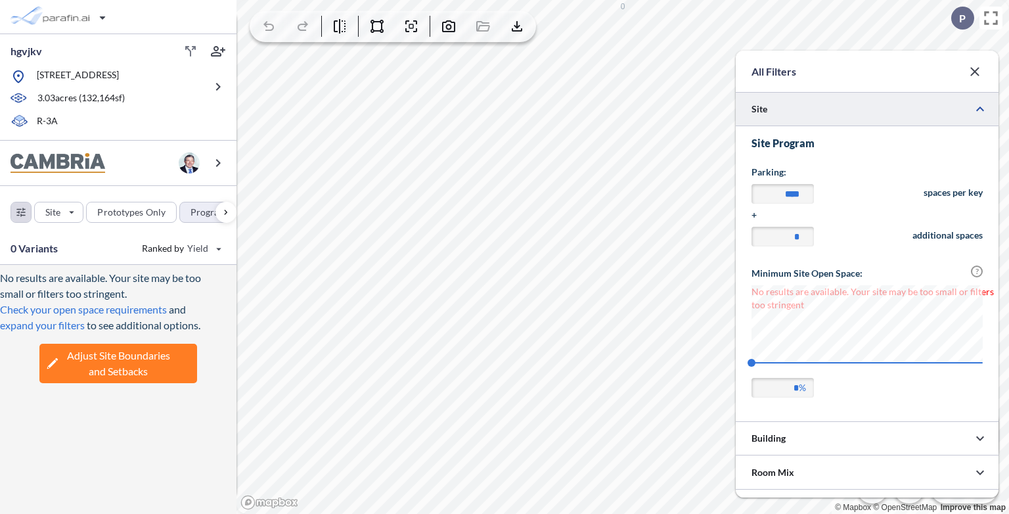
scroll to position [59, 0]
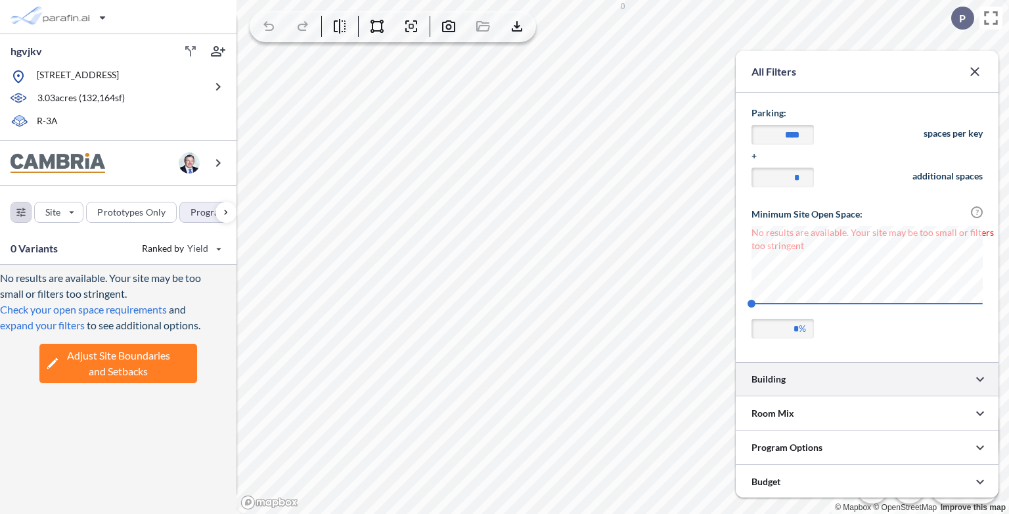
click at [842, 376] on div at bounding box center [867, 379] width 263 height 34
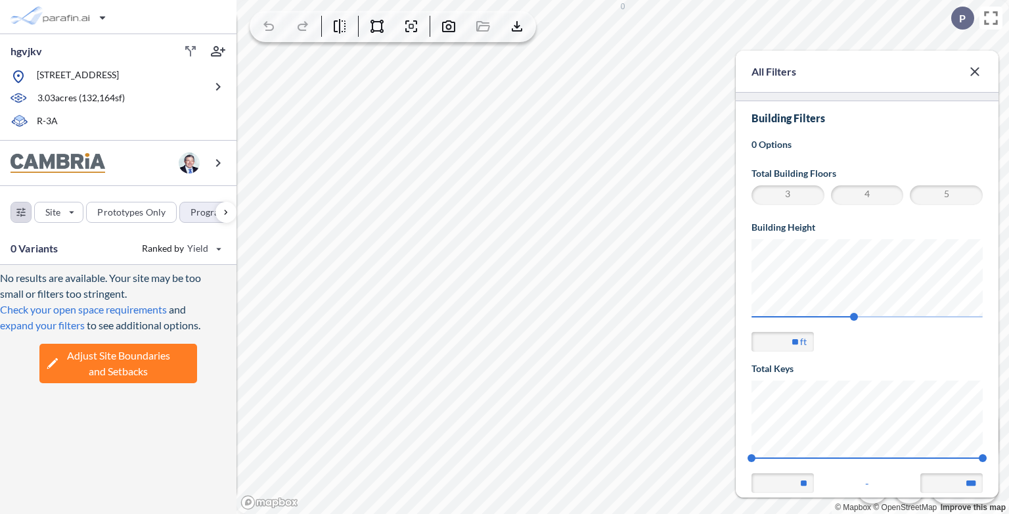
scroll to position [0, 0]
type input "**"
click at [1008, 263] on div "All Filters Site Site Program Parking: **** spaces per key + * additional space…" at bounding box center [622, 257] width 772 height 514
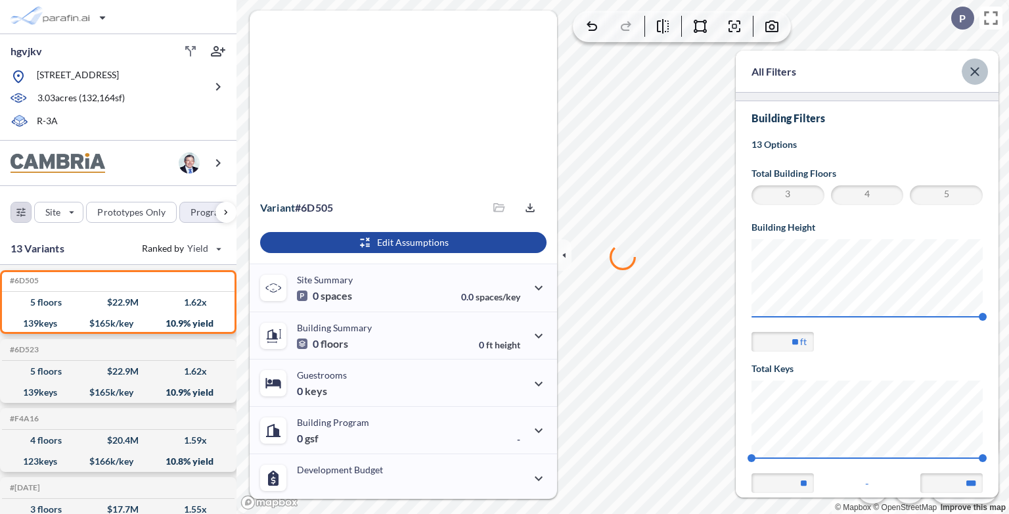
click at [977, 75] on icon "button" at bounding box center [974, 71] width 9 height 9
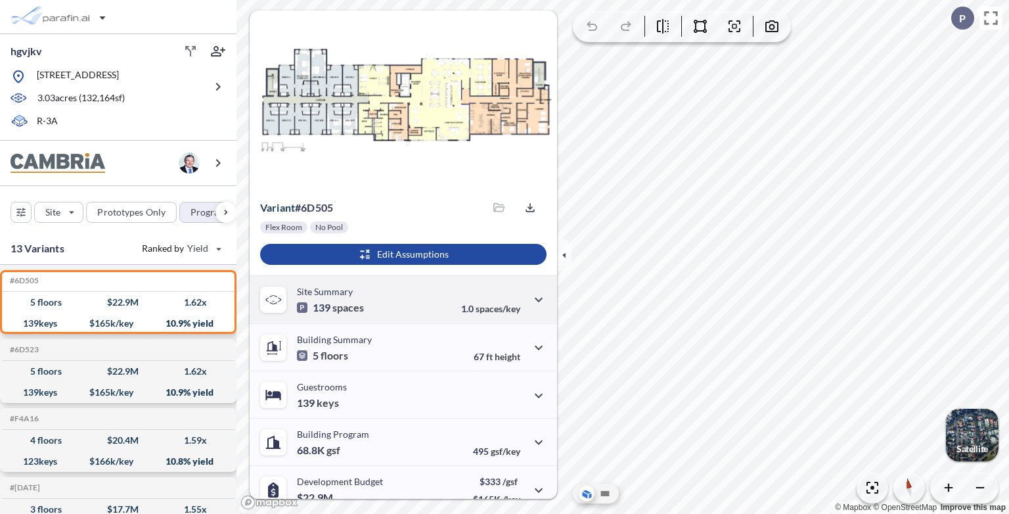
click at [365, 303] on div "Site Summary 139 spaces 1.0 spaces/key" at bounding box center [403, 298] width 307 height 47
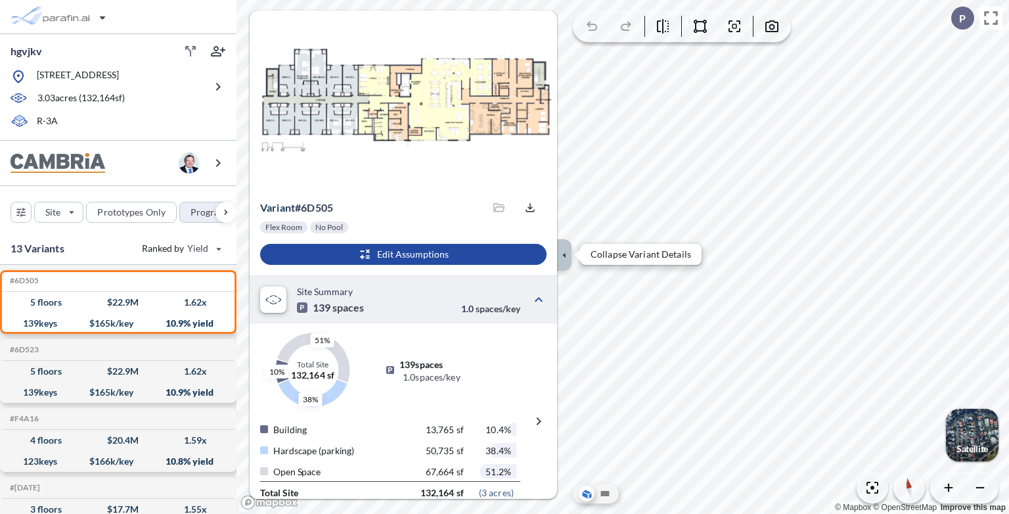
click at [566, 251] on icon "button" at bounding box center [564, 255] width 14 height 14
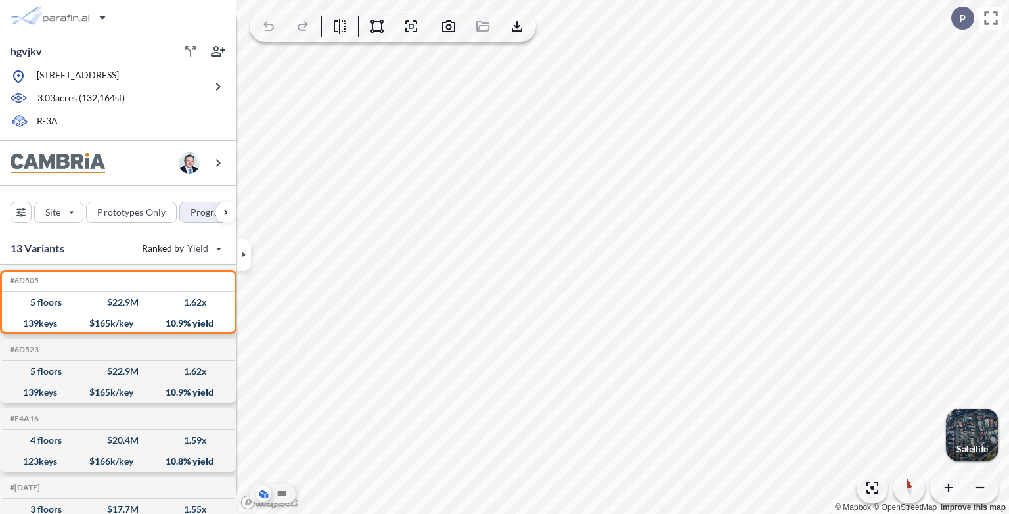
click at [977, 441] on div "button" at bounding box center [972, 435] width 53 height 53
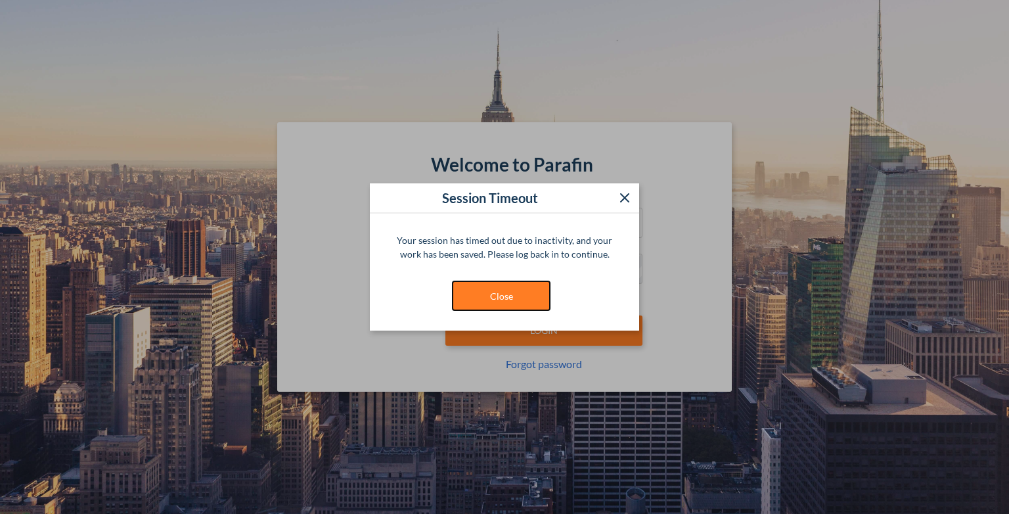
click at [499, 309] on button "Close" at bounding box center [501, 295] width 99 height 30
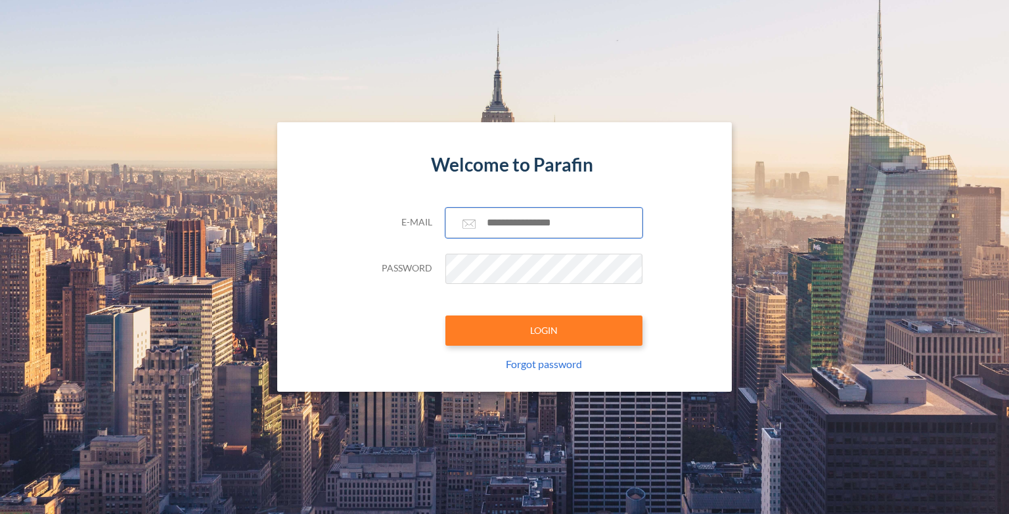
click at [533, 229] on input "text" at bounding box center [543, 223] width 197 height 30
